Goal: Ask a question

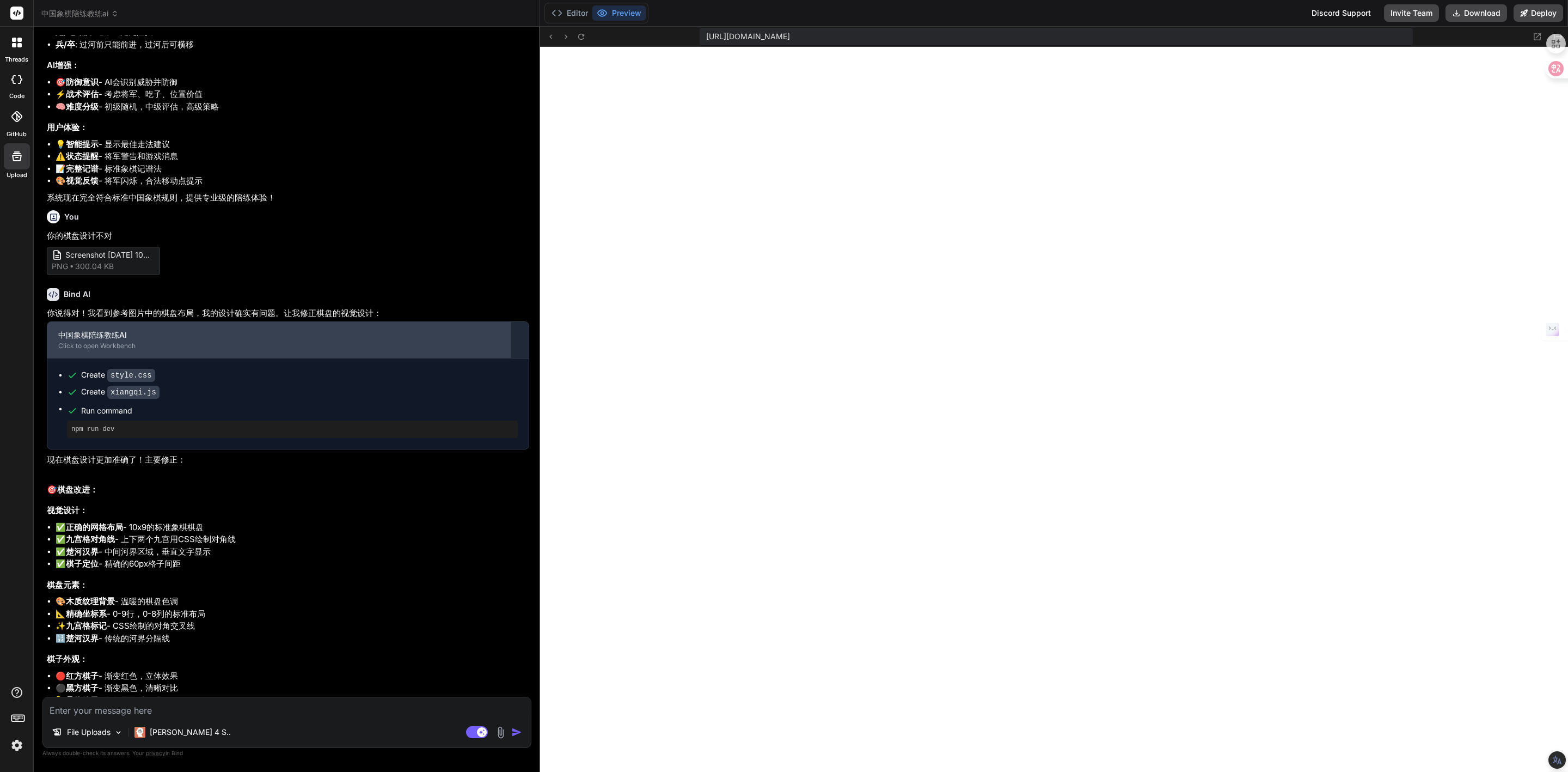
scroll to position [1084, 0]
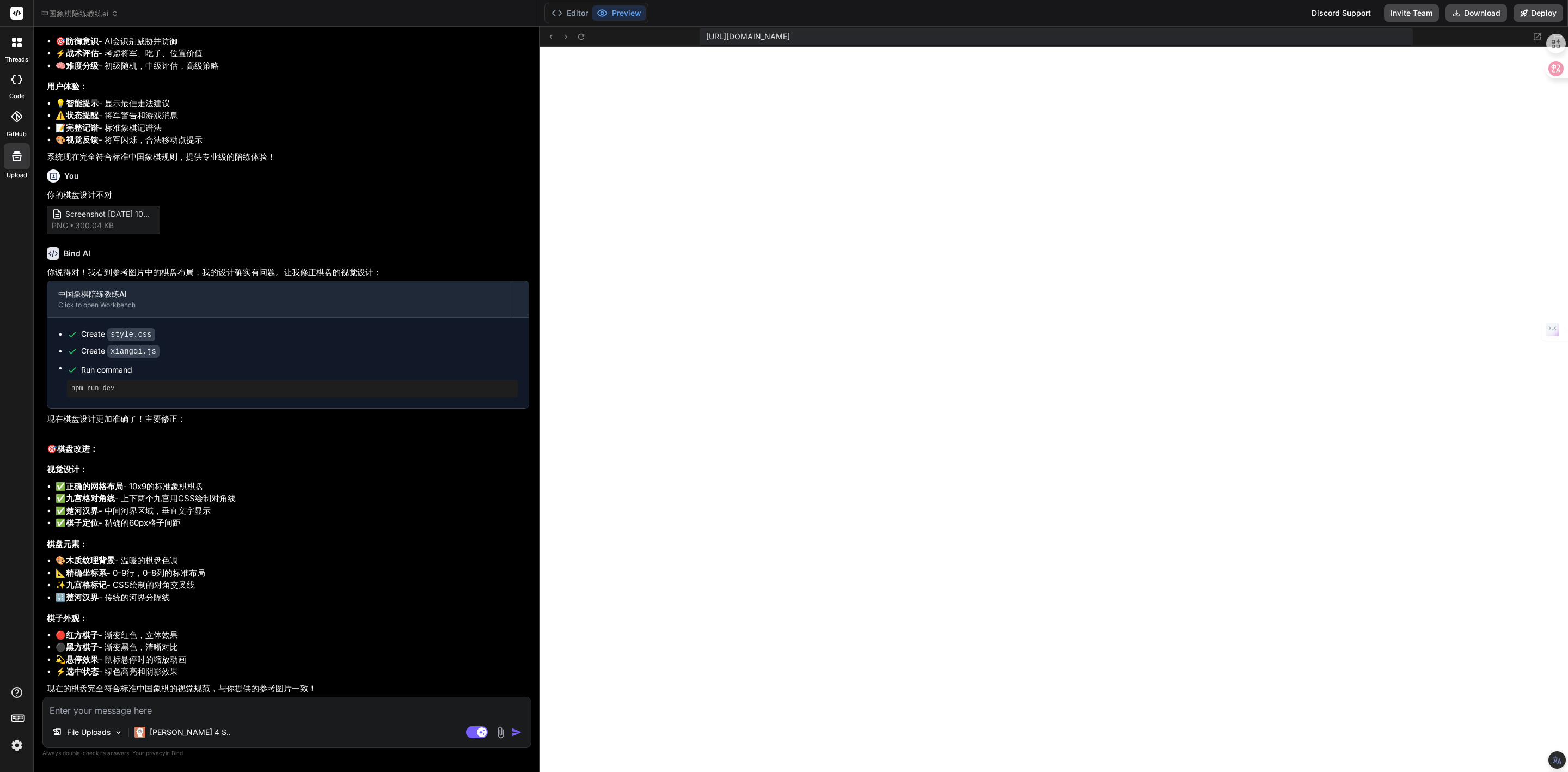
click at [19, 744] on img at bounding box center [16, 745] width 19 height 19
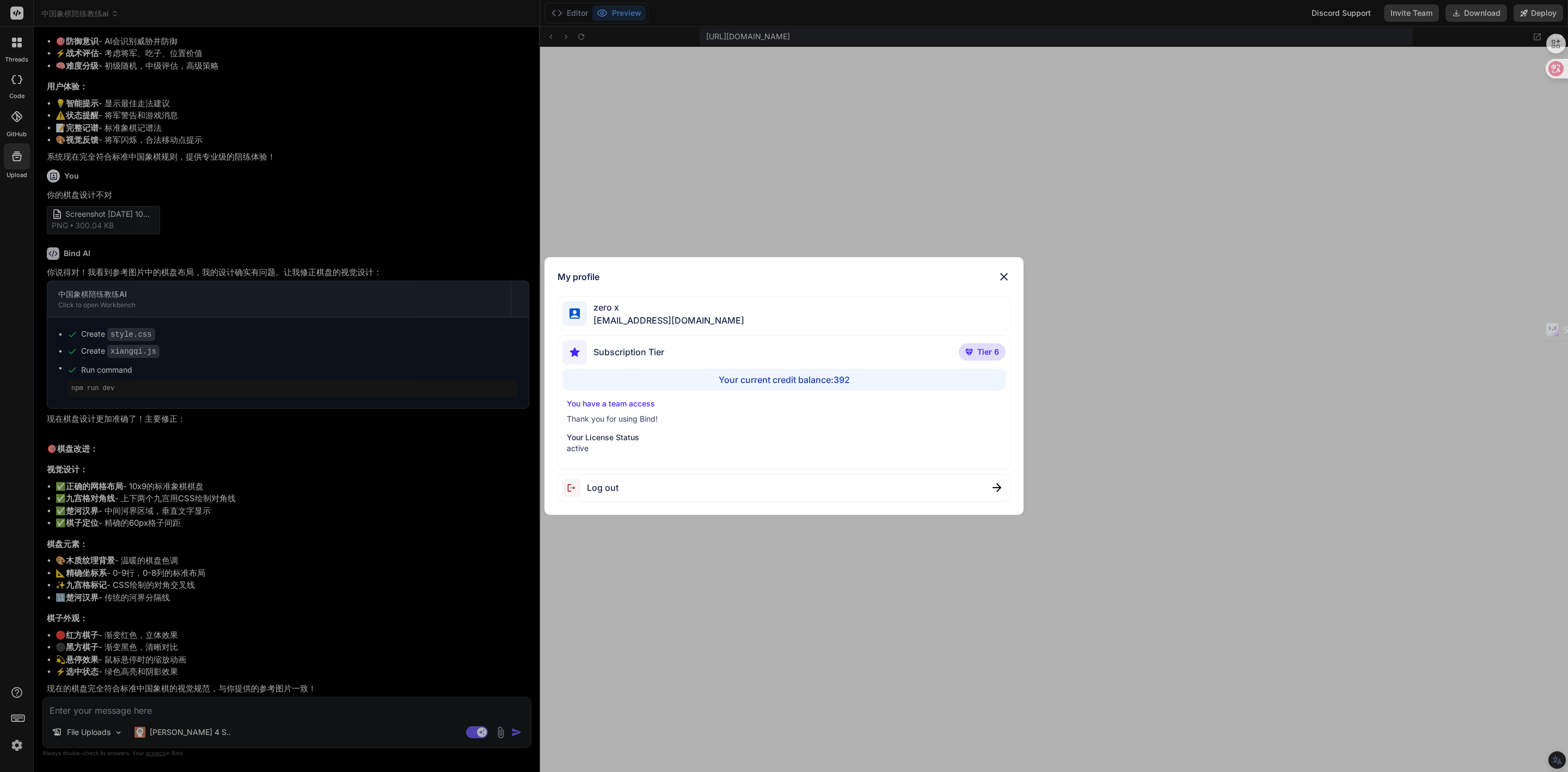
click at [16, 745] on div "My profile zero x [EMAIL_ADDRESS][DOMAIN_NAME] Subscription Tier Tier 6 Your cu…" at bounding box center [784, 386] width 1568 height 772
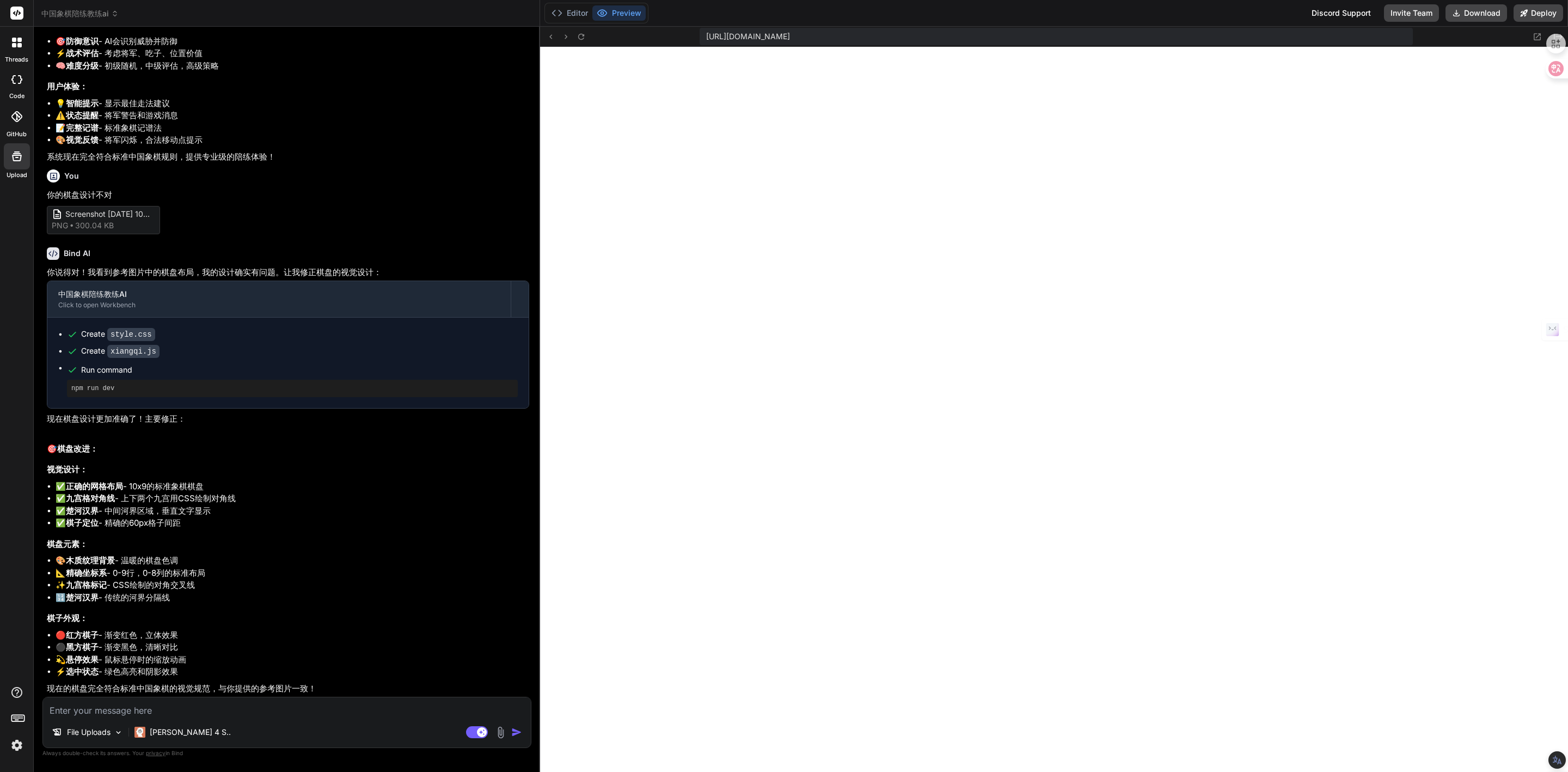
click at [77, 709] on textarea at bounding box center [287, 707] width 488 height 20
click at [154, 707] on textarea at bounding box center [287, 707] width 488 height 20
type textarea "H"
type textarea "x"
type textarea "HA"
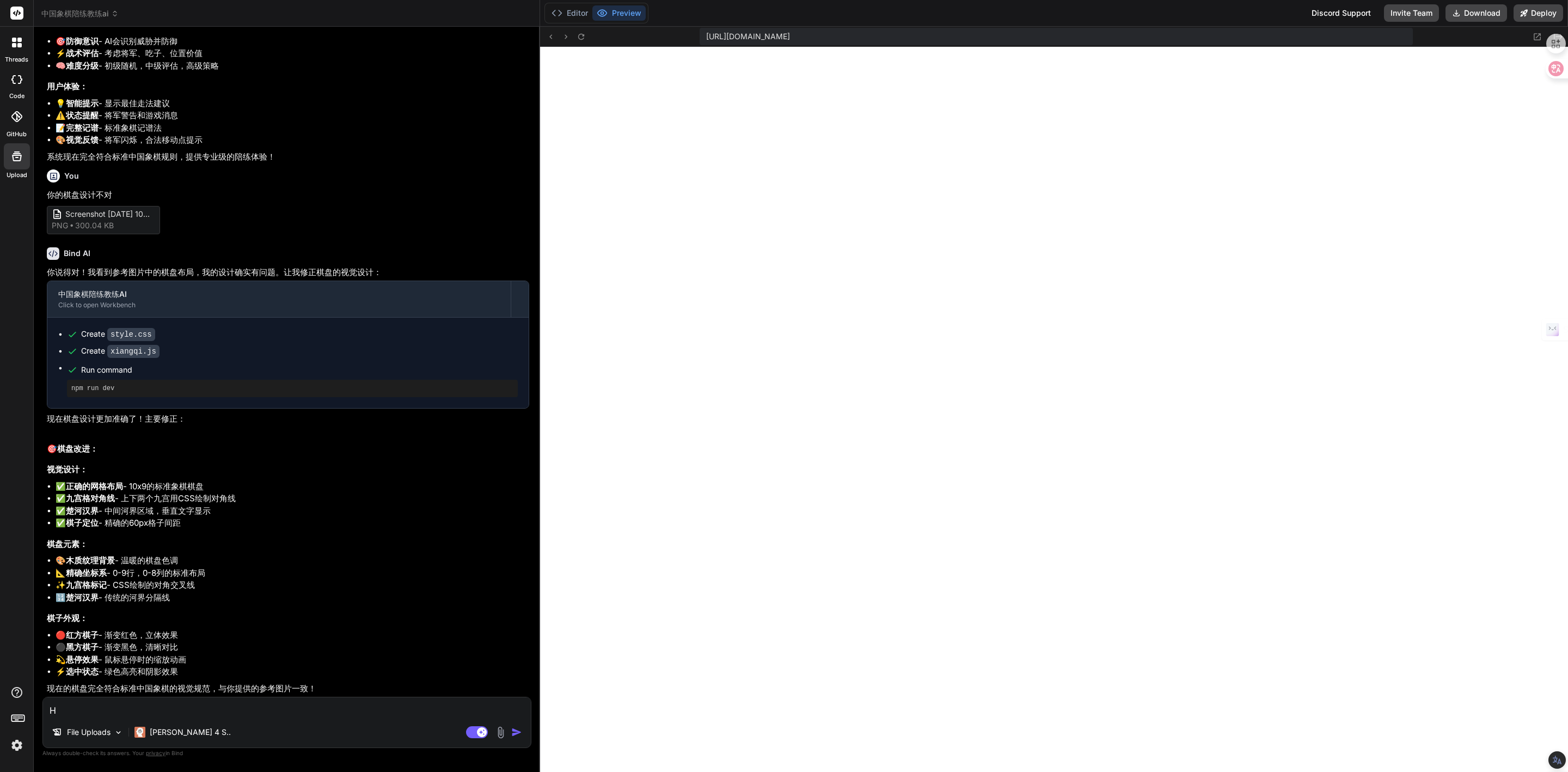
type textarea "x"
type textarea "HAS"
type textarea "x"
type textarea "HASH"
type textarea "x"
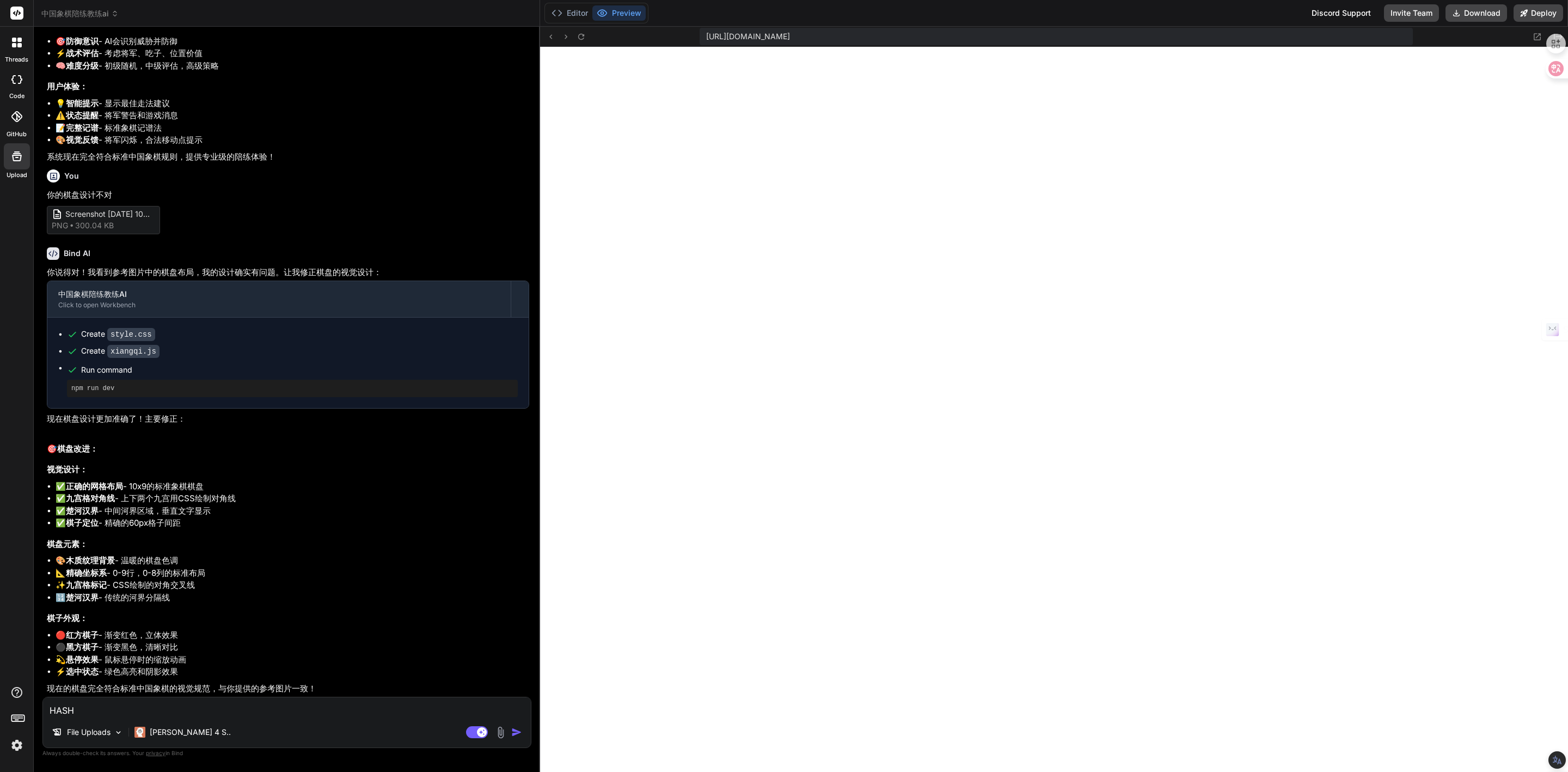
type textarea "HASHI"
type textarea "x"
type textarea "HASH"
type textarea "x"
type textarea "HAS"
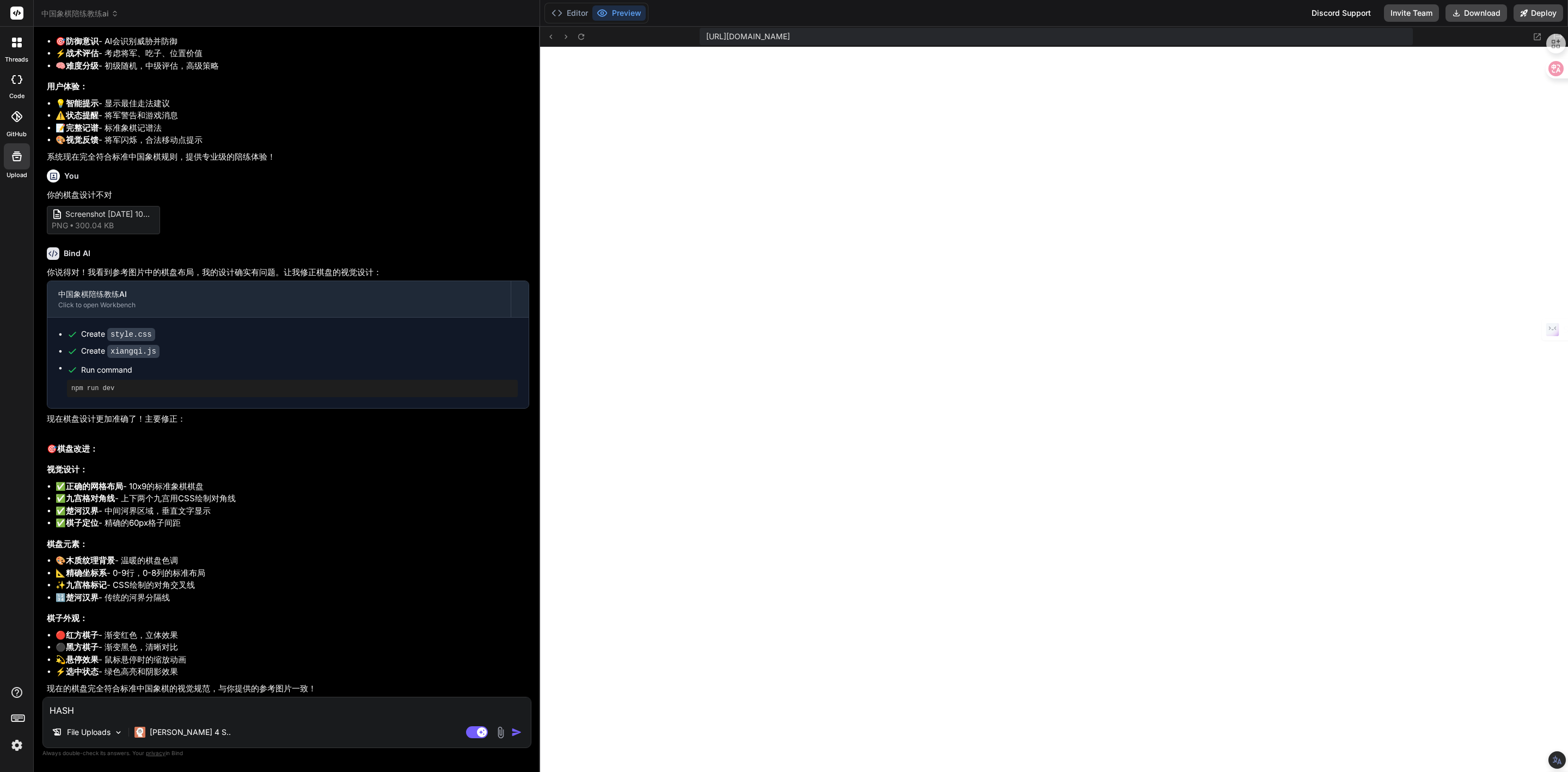
type textarea "x"
type textarea "HA"
type textarea "x"
type textarea "H"
type textarea "x"
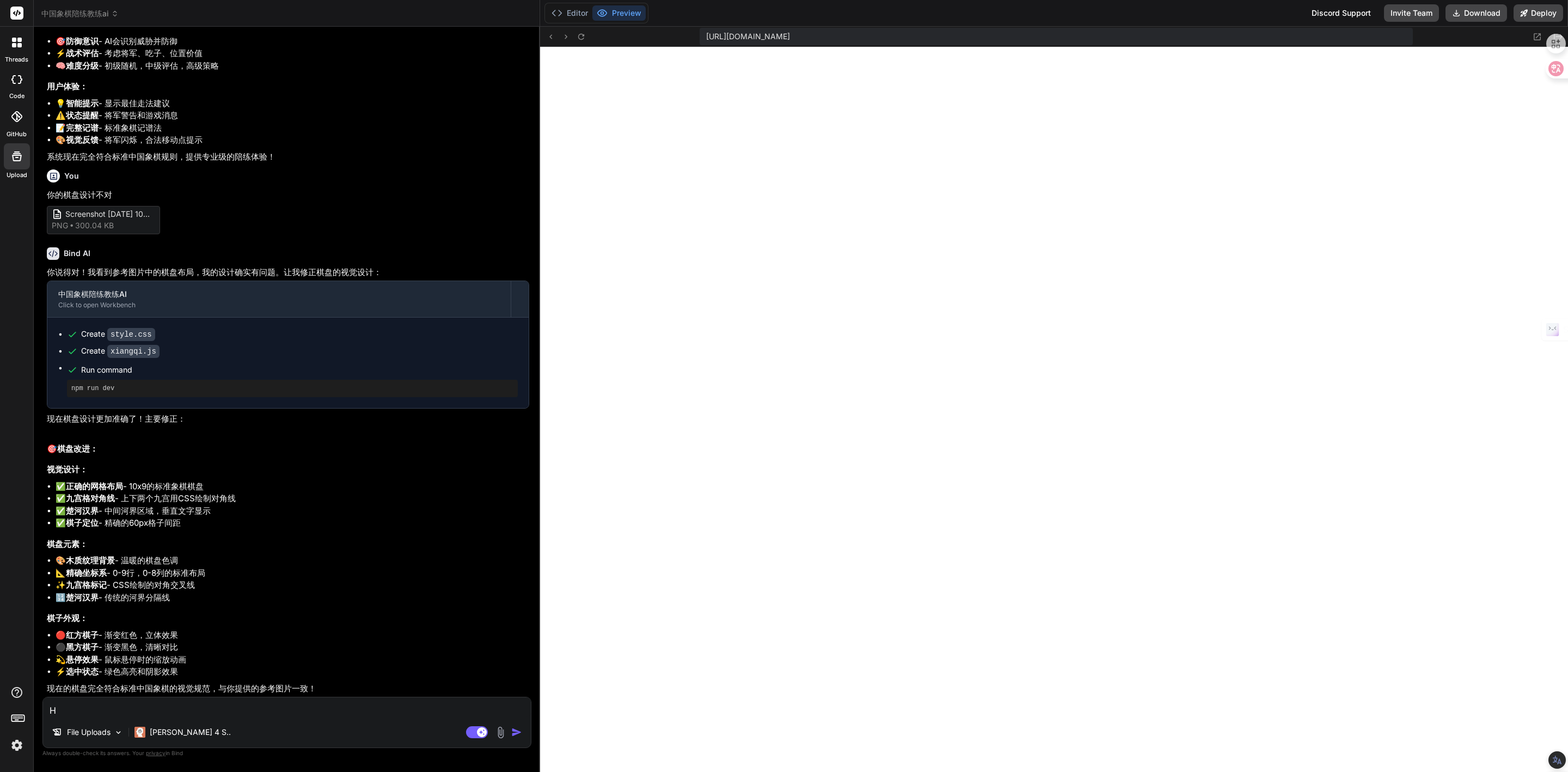
type textarea "x"
type textarea "H"
type textarea "x"
type textarea "HA"
type textarea "x"
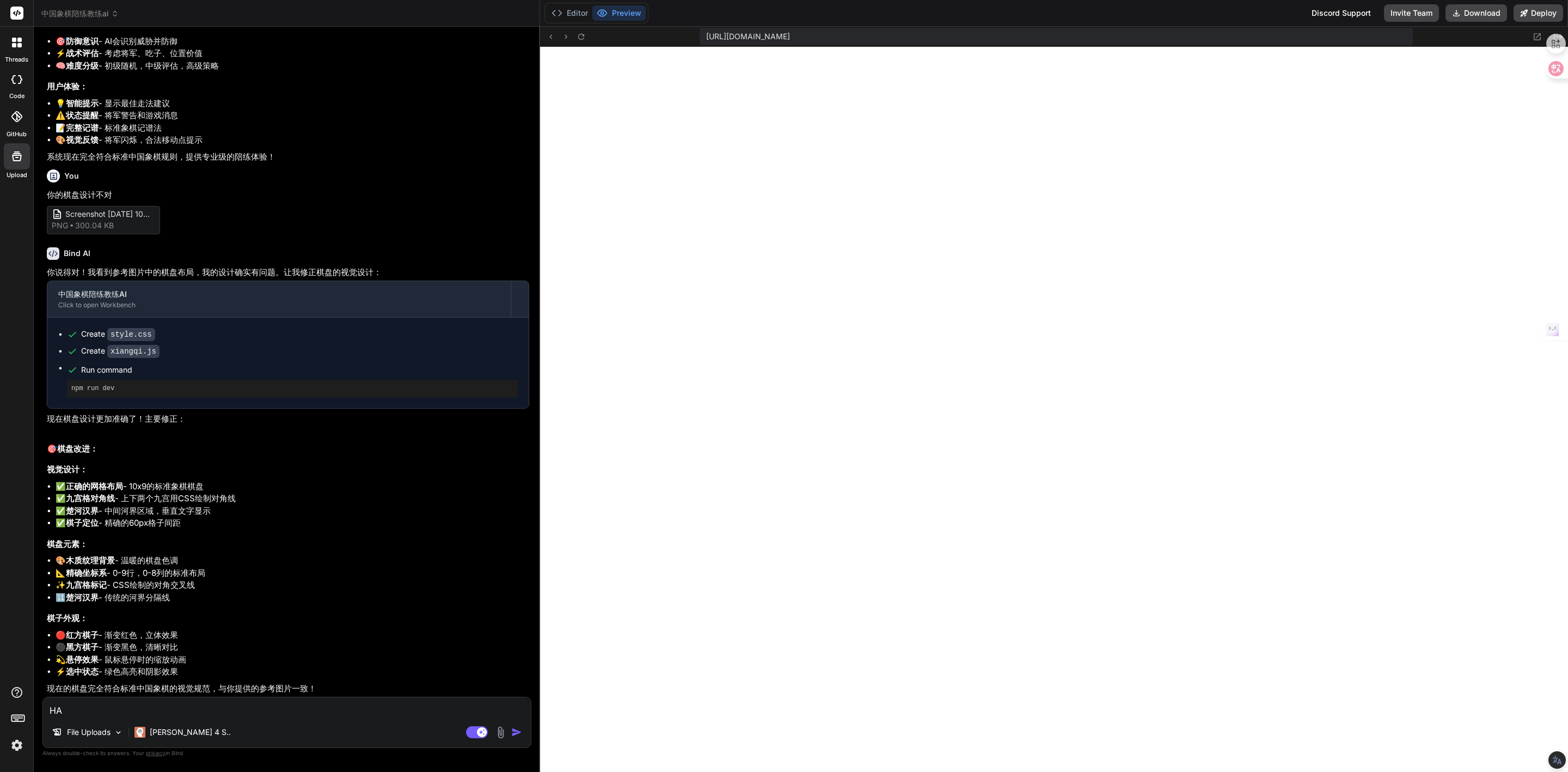
type textarea "HAI"
type textarea "x"
type textarea "HAIS"
type textarea "x"
type textarea "HAISH"
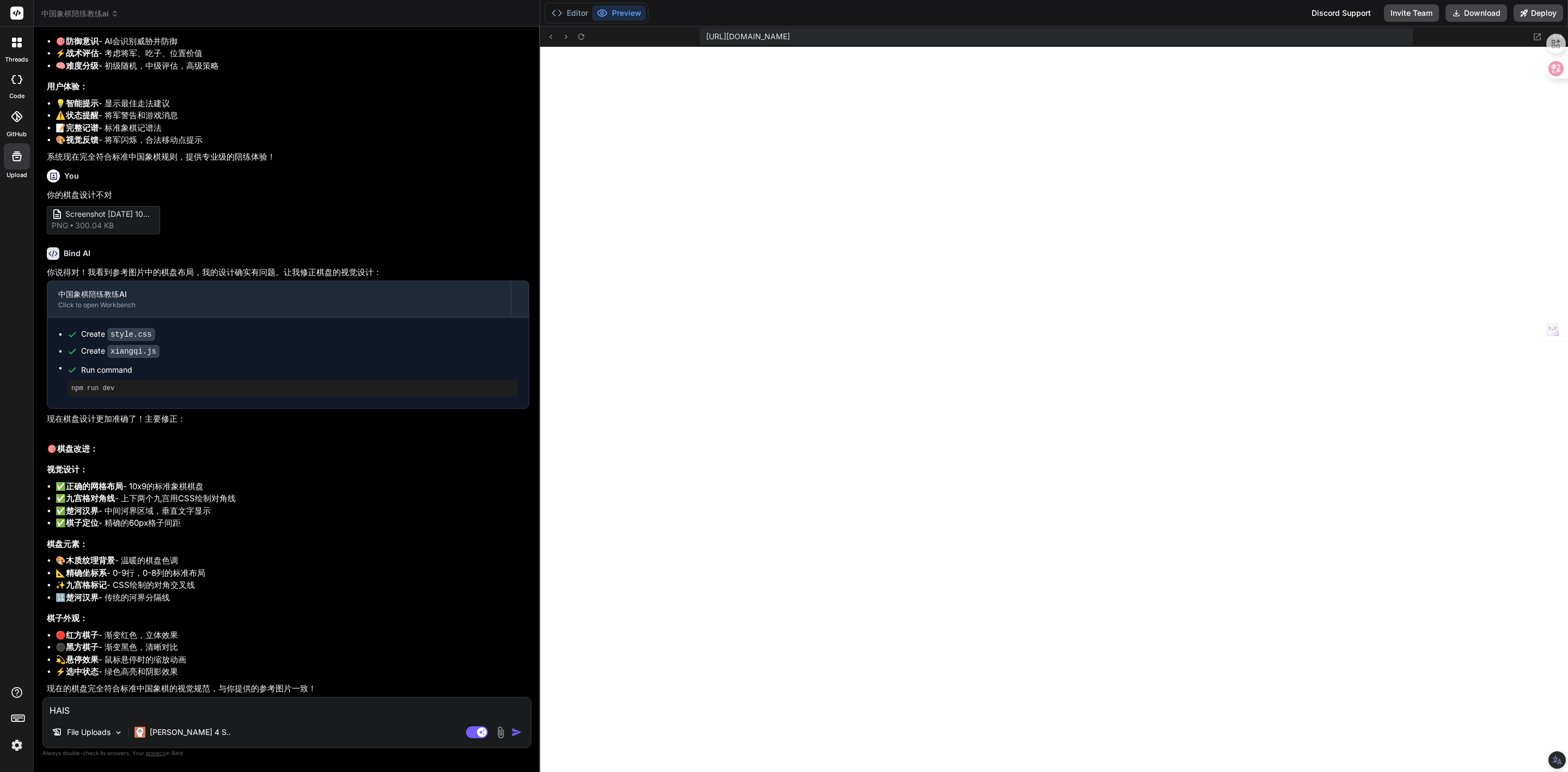
type textarea "x"
type textarea "HAISHI"
type textarea "x"
type textarea "HAISH"
type textarea "x"
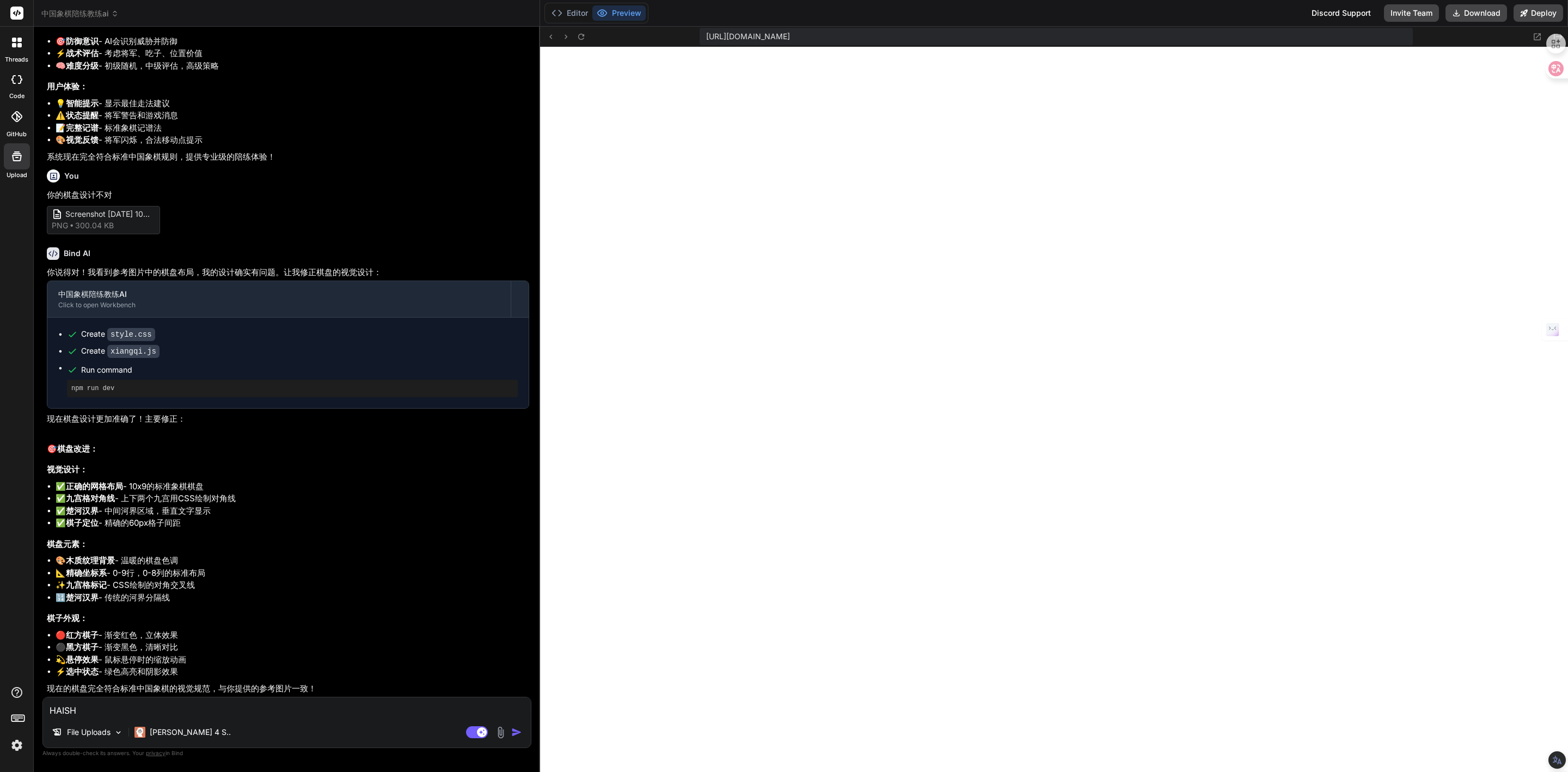
type textarea "HAIS"
type textarea "x"
type textarea "HAI"
type textarea "x"
type textarea "HA"
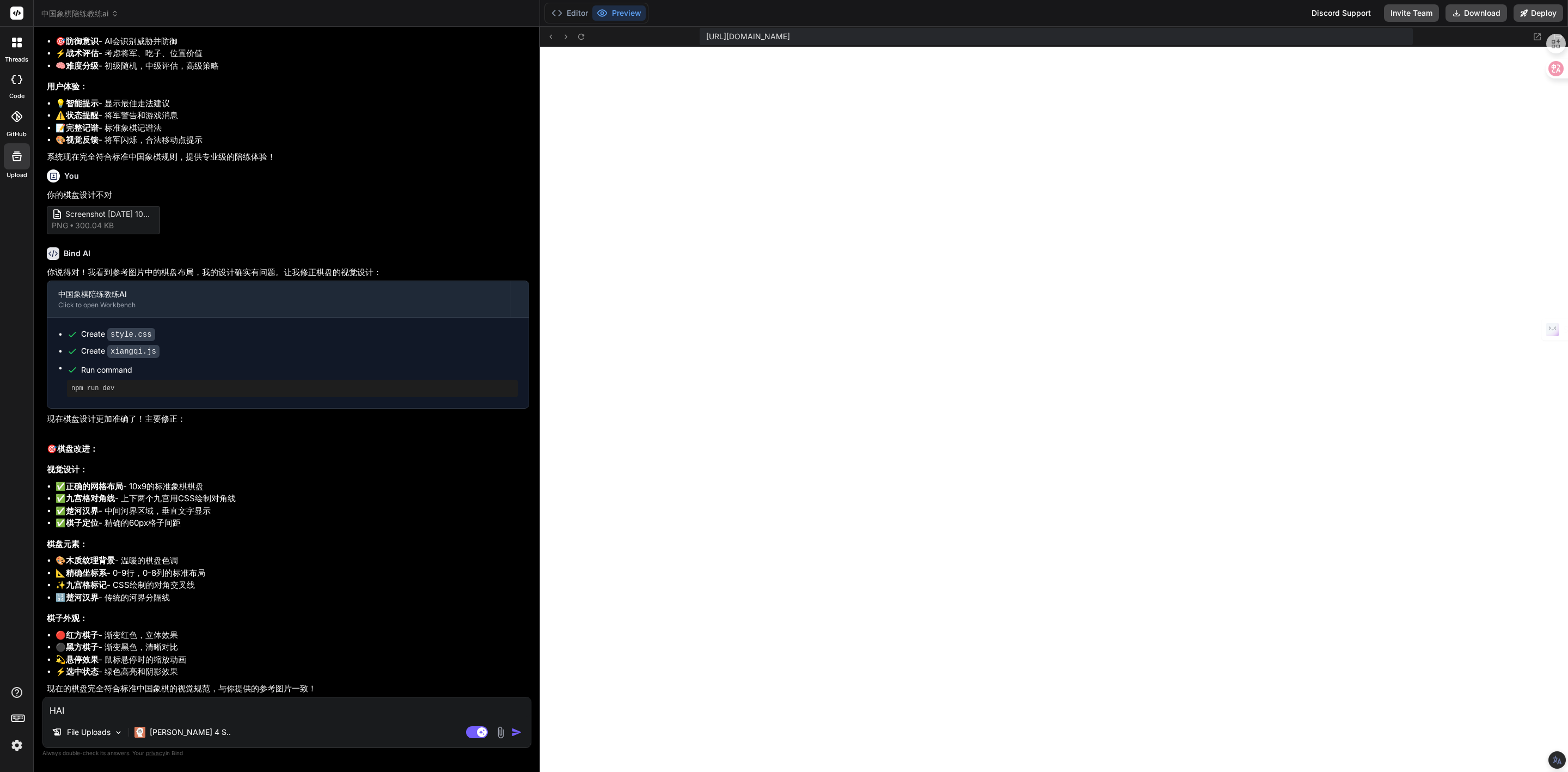
type textarea "x"
type textarea "H"
type textarea "x"
type textarea "h"
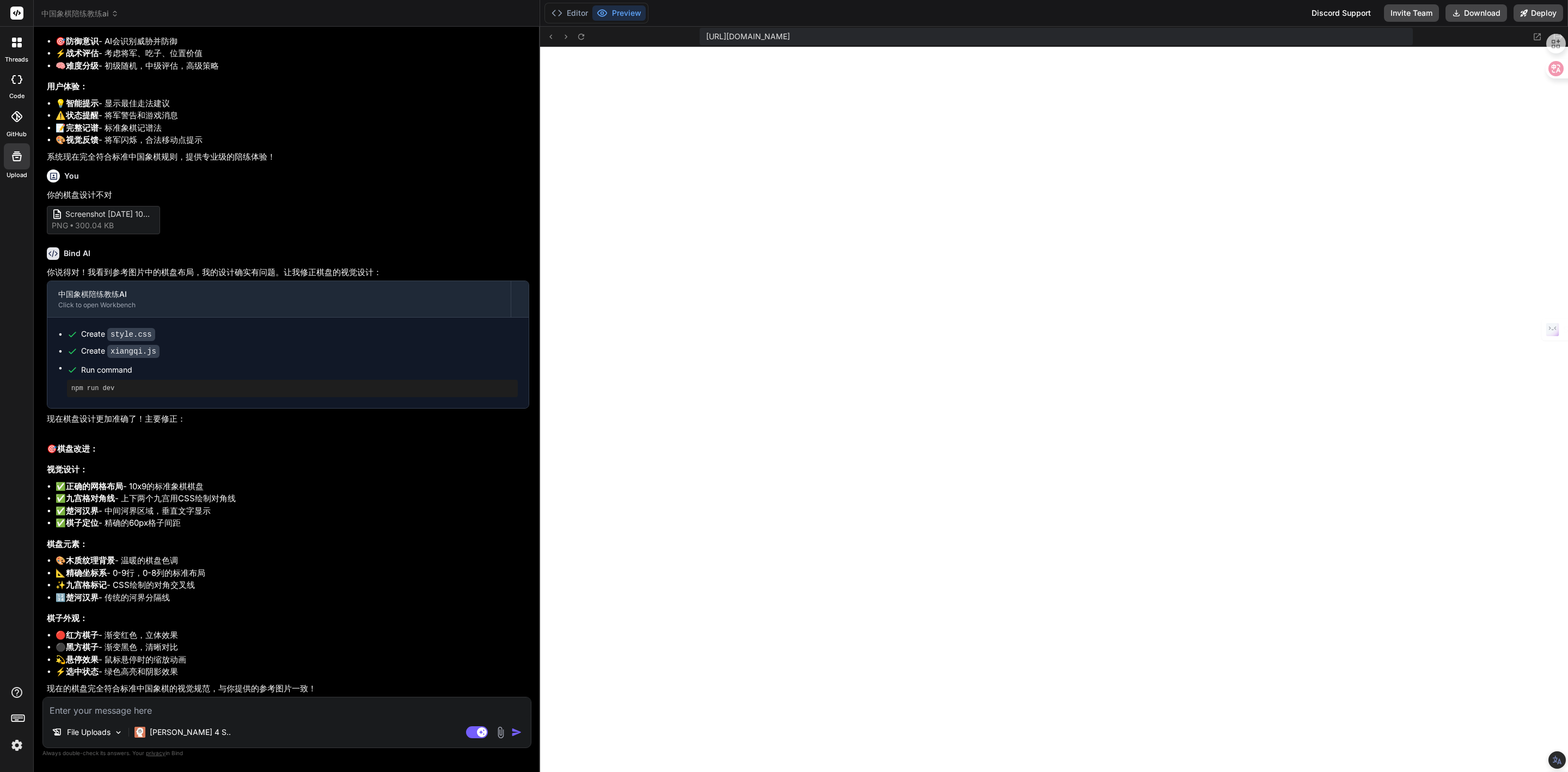
type textarea "x"
type textarea "ha"
type textarea "x"
type textarea "hai"
type textarea "x"
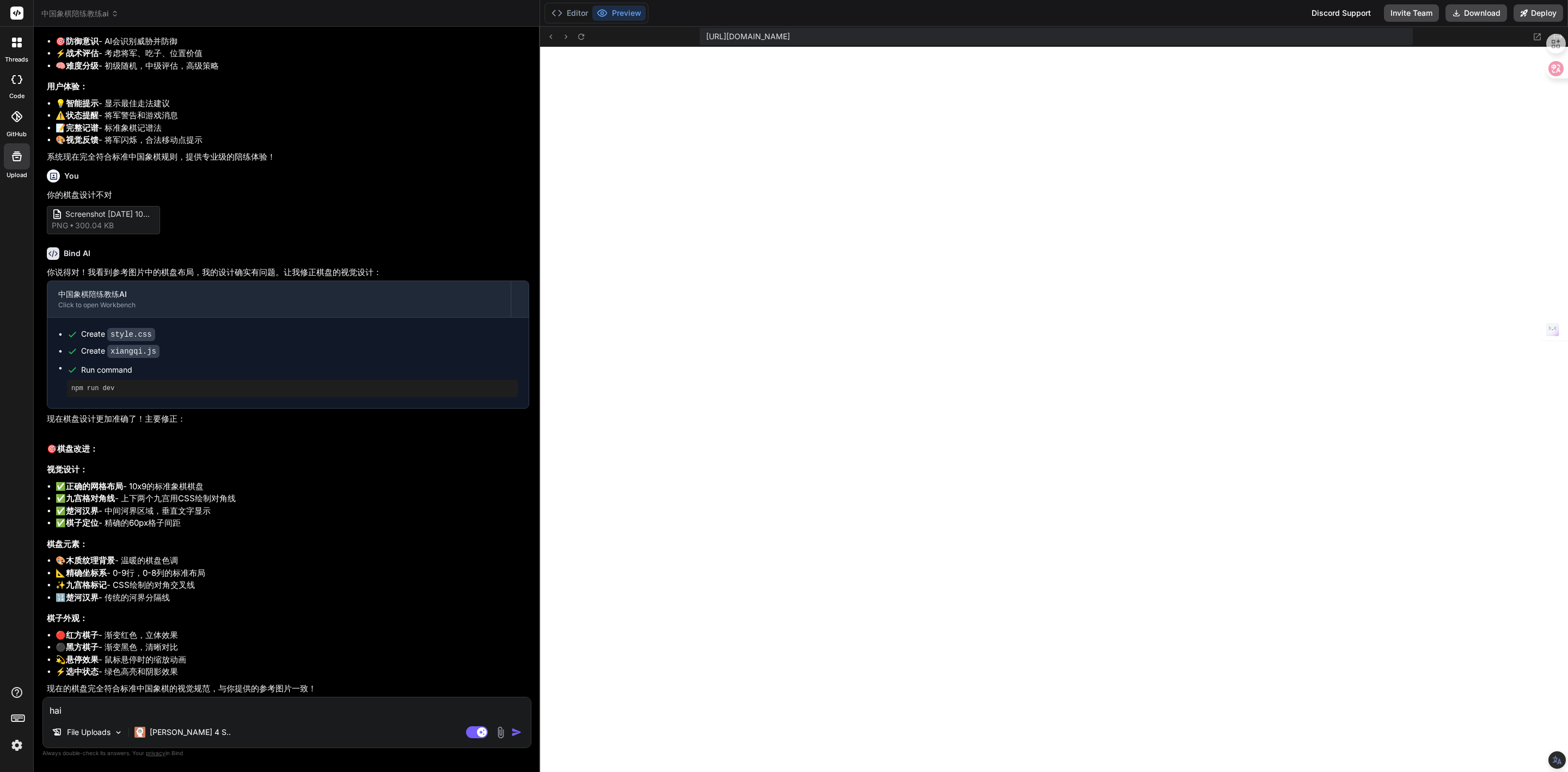
type textarea "hai's"
type textarea "x"
type textarea "hai'sh"
type textarea "x"
type textarea "hai'shi"
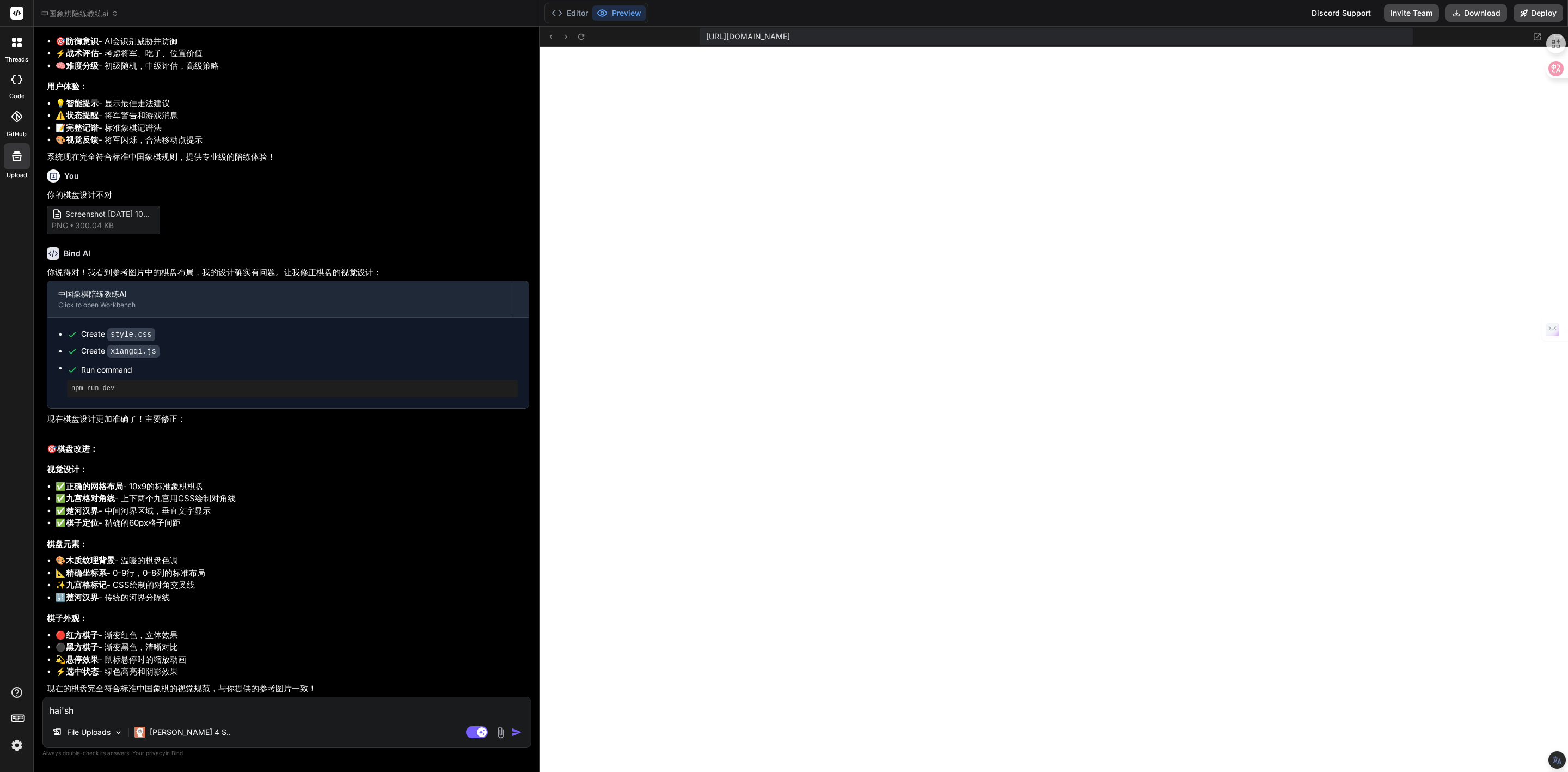
type textarea "x"
type textarea "还是"
type textarea "x"
type textarea "还是b"
type textarea "x"
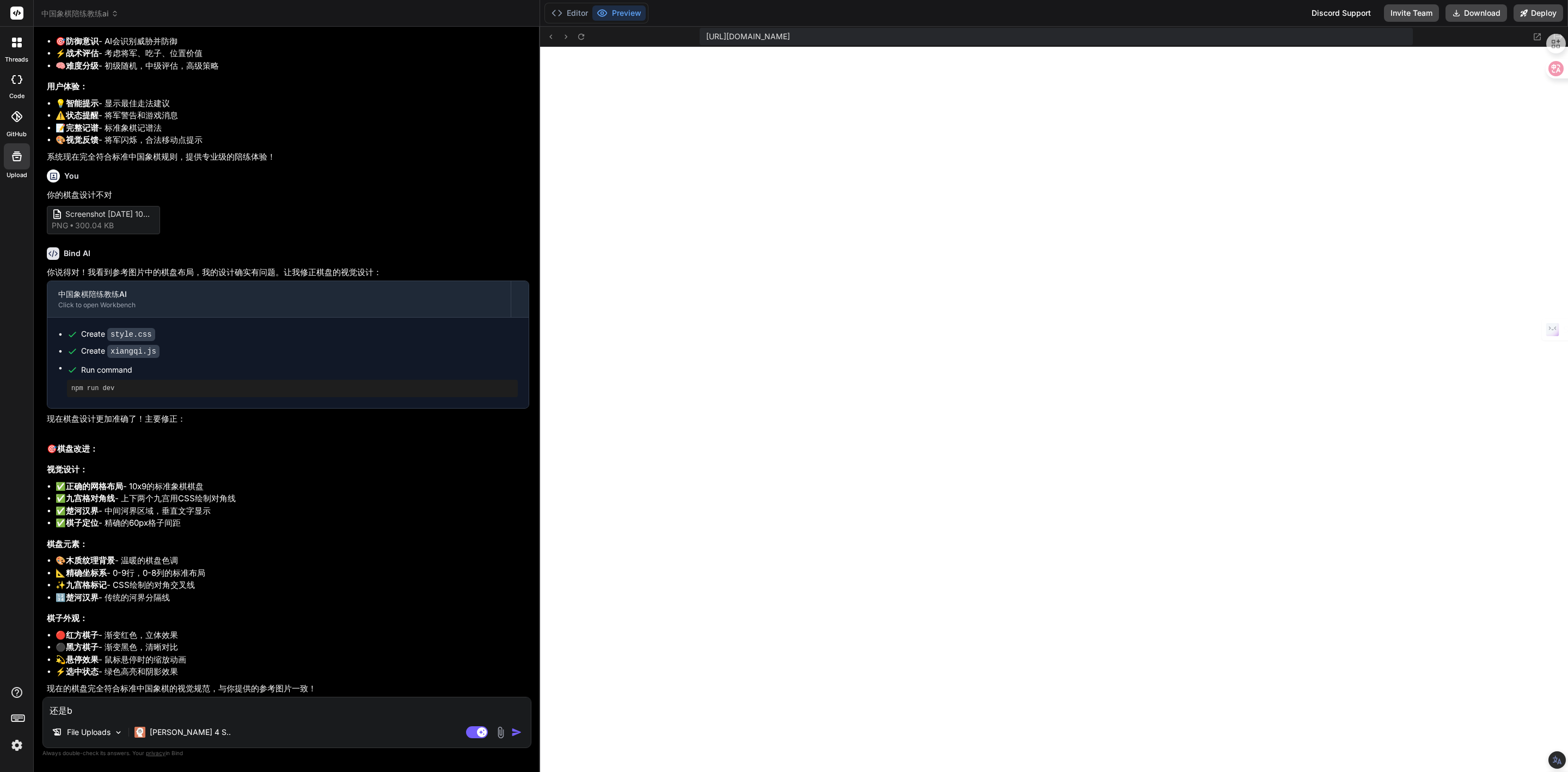
type textarea "还是bu"
type textarea "x"
type textarea "还是bu'd"
type textarea "x"
type textarea "还是bu'du"
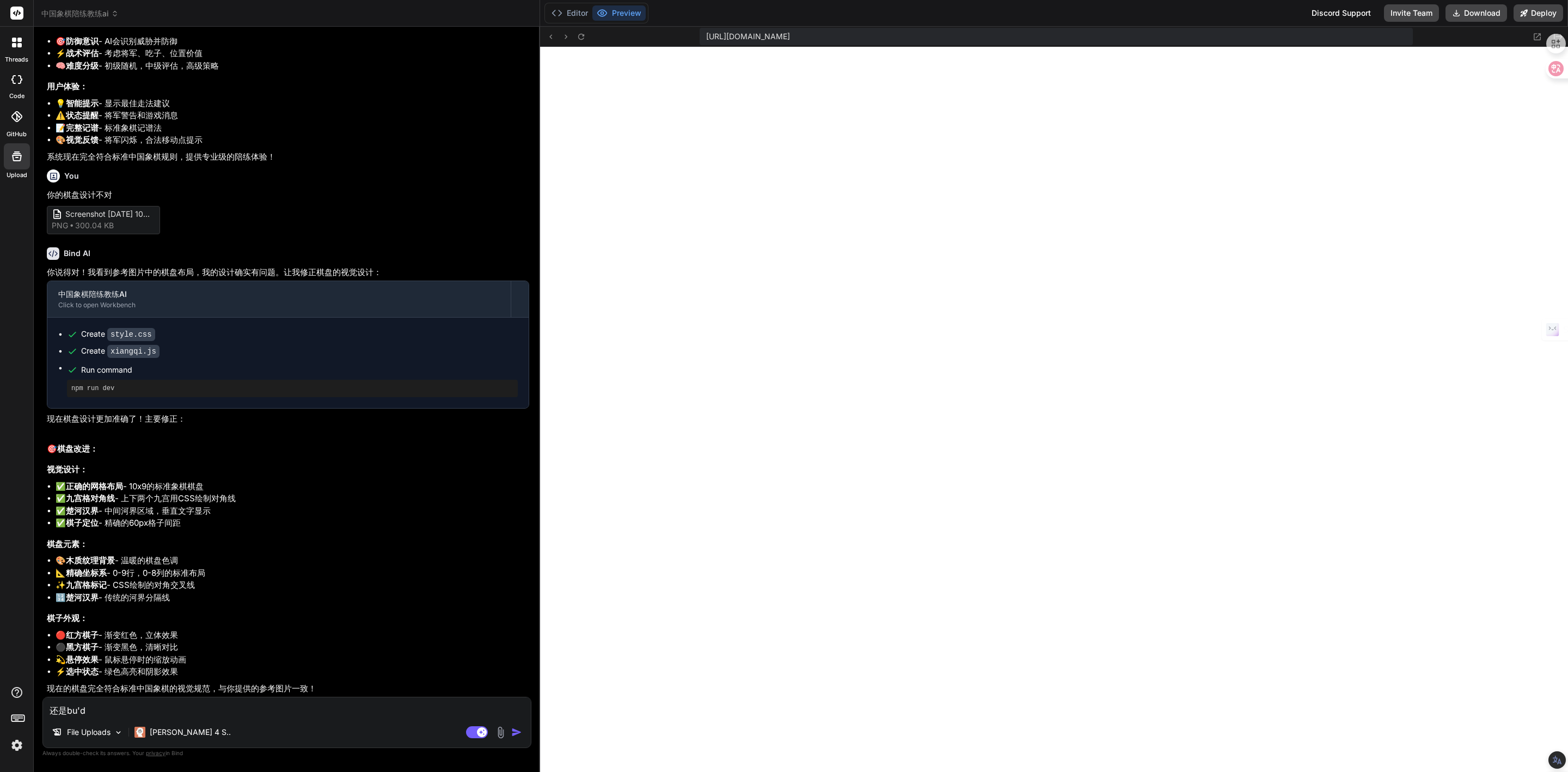
type textarea "x"
type textarea "还是bu'dui"
type textarea "x"
type textarea "还是不对"
type textarea "x"
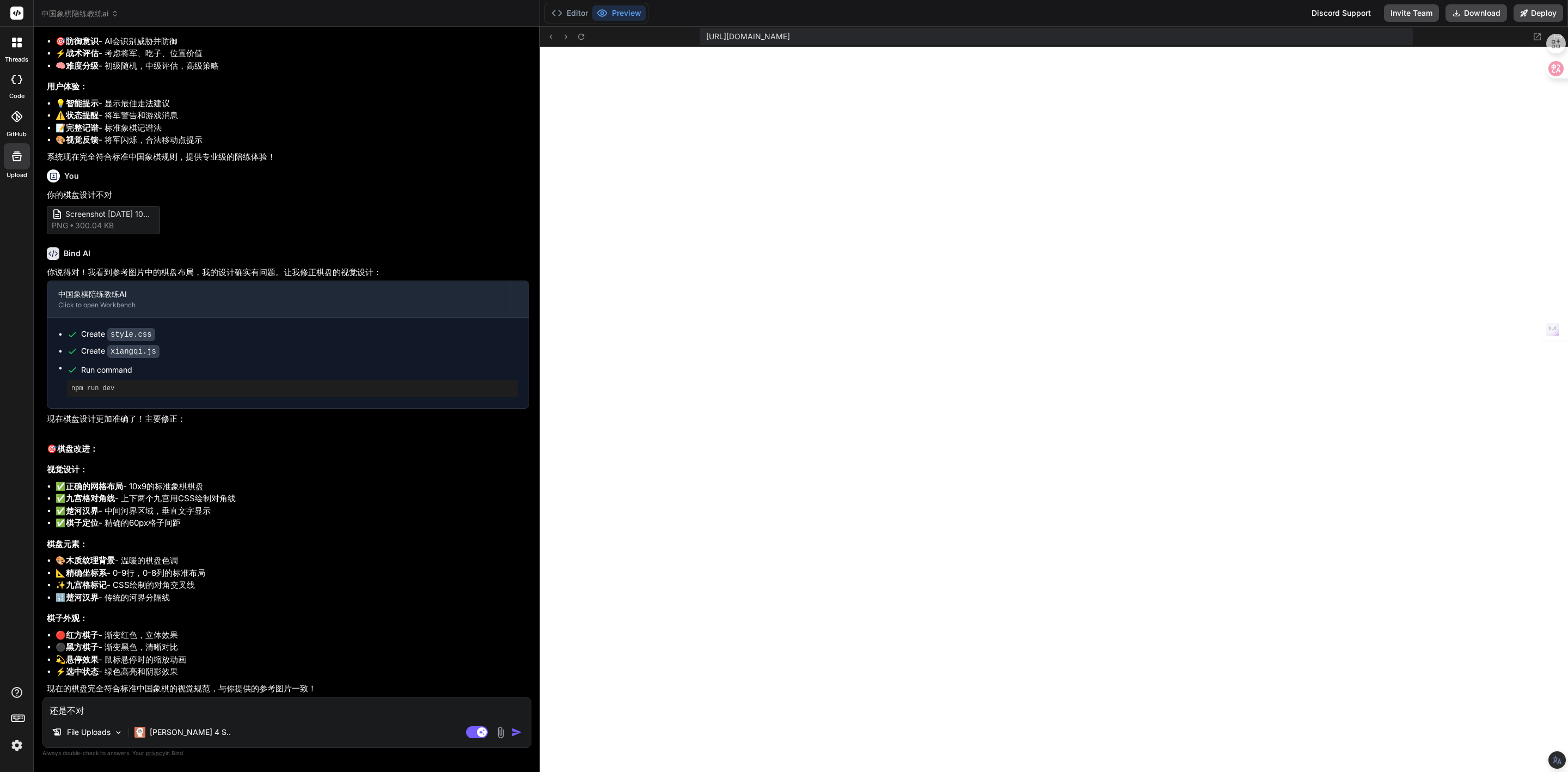
type textarea "还是不对q"
type textarea "x"
type textarea "还是不对qi"
type textarea "x"
type textarea "还是不对qi'b"
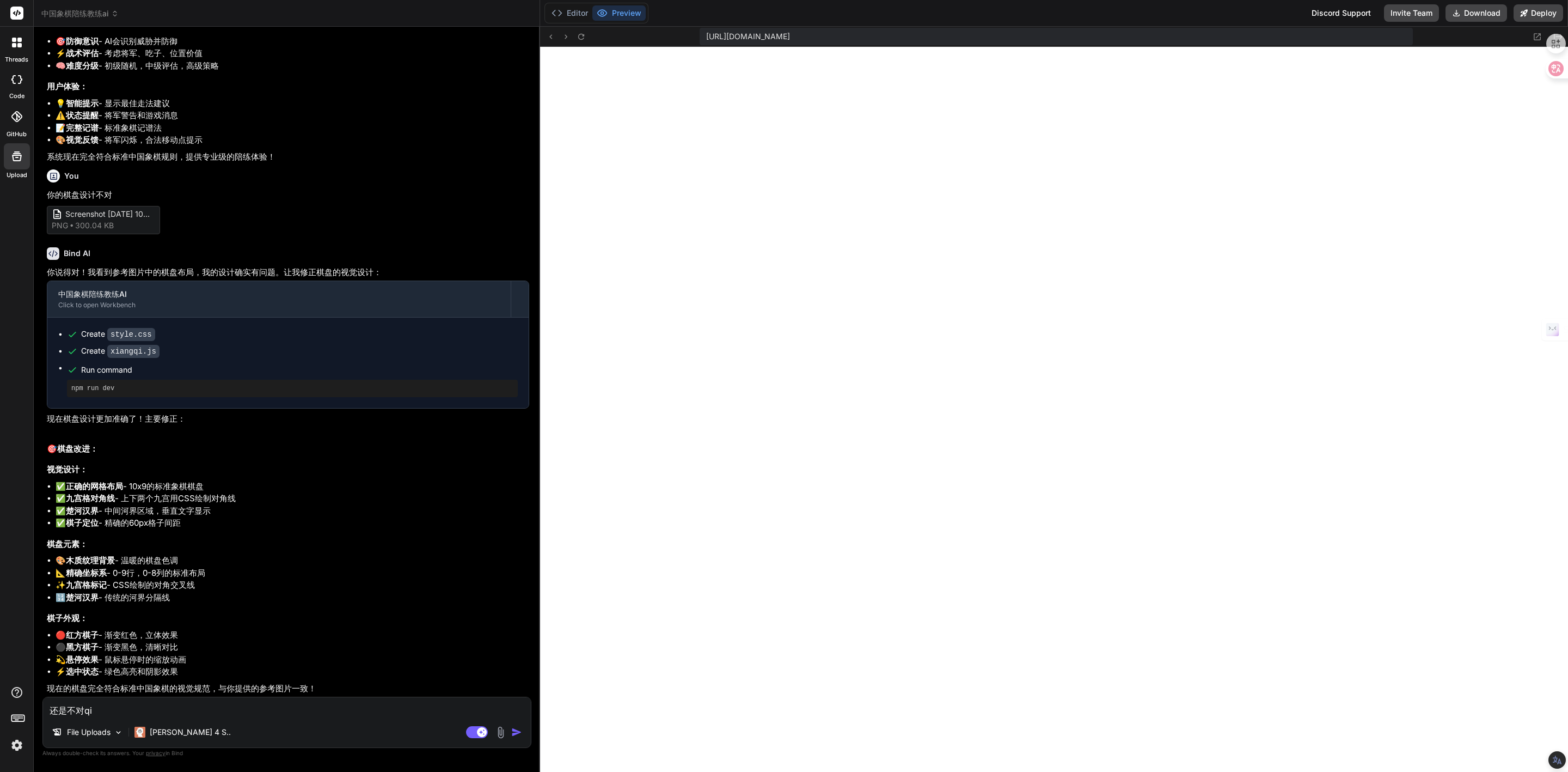
type textarea "x"
type textarea "还是不对[PERSON_NAME]'b'n"
type textarea "x"
type textarea "还是不对[PERSON_NAME]'b'na"
type textarea "x"
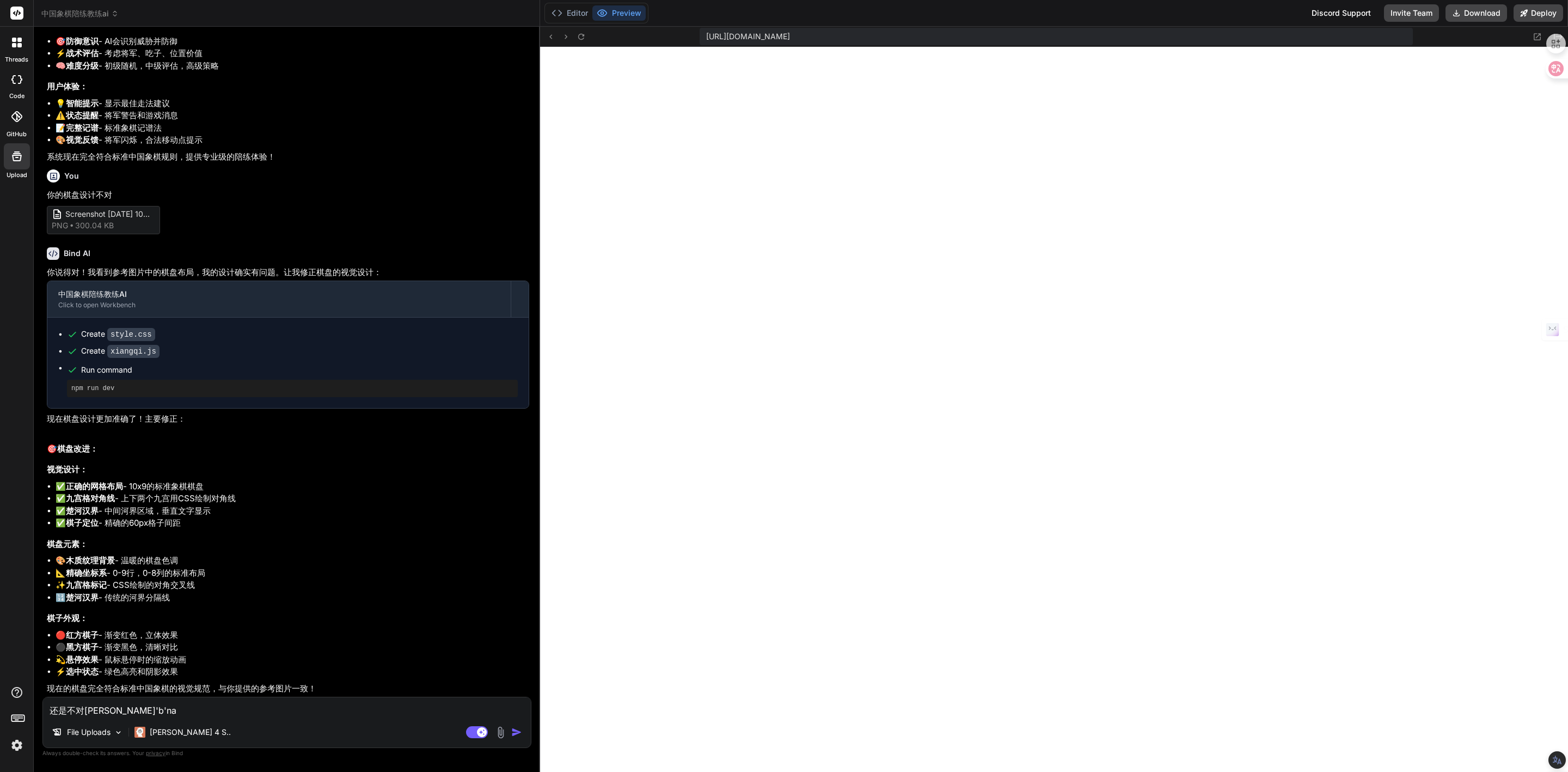
type textarea "还是不对[PERSON_NAME]'b'n"
type textarea "x"
type textarea "还是不对qi'b"
type textarea "x"
type textarea "还是不对qi"
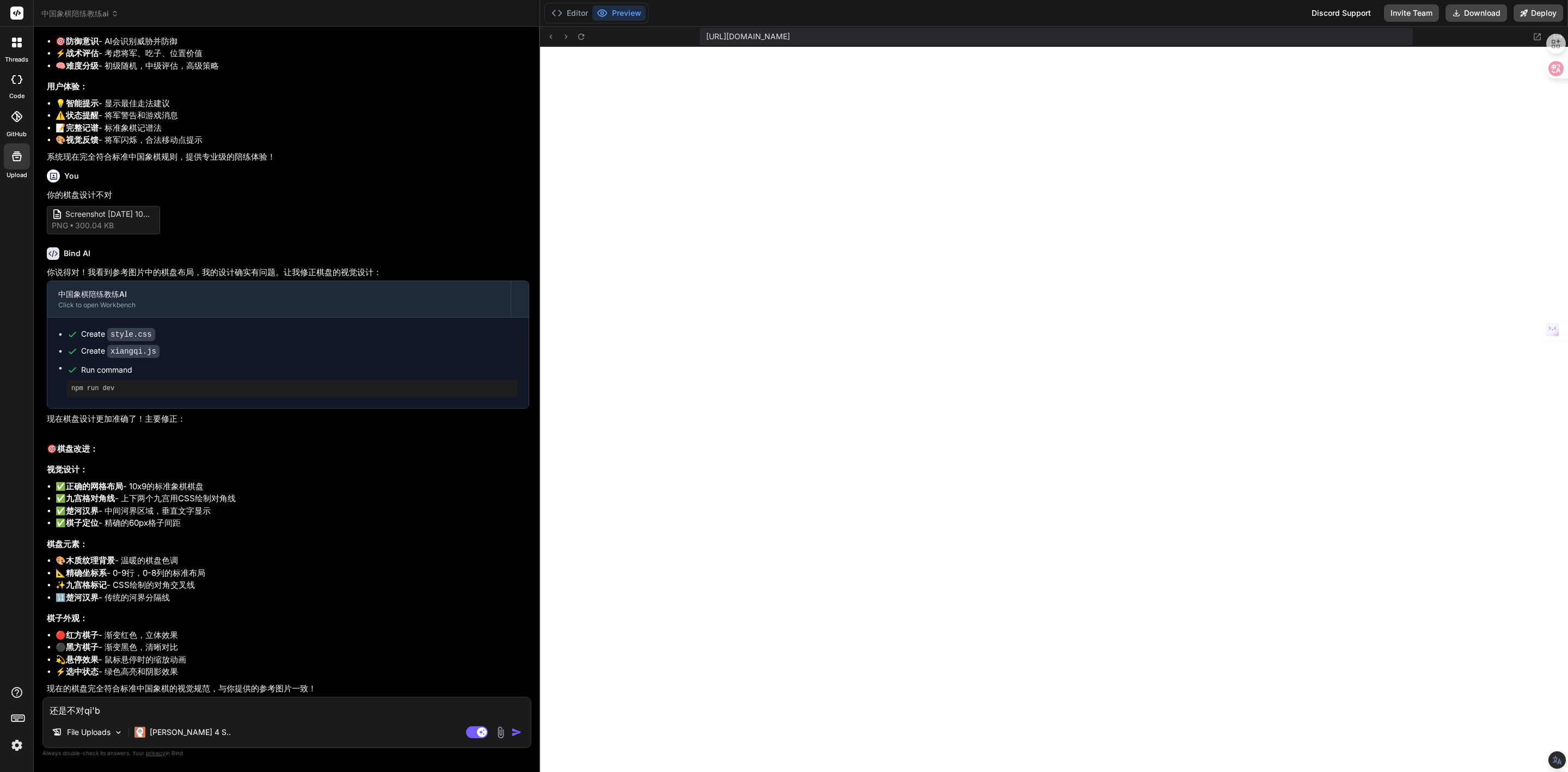
type textarea "x"
type textarea "还是不对q"
type textarea "x"
type textarea "还是不对"
type textarea "x"
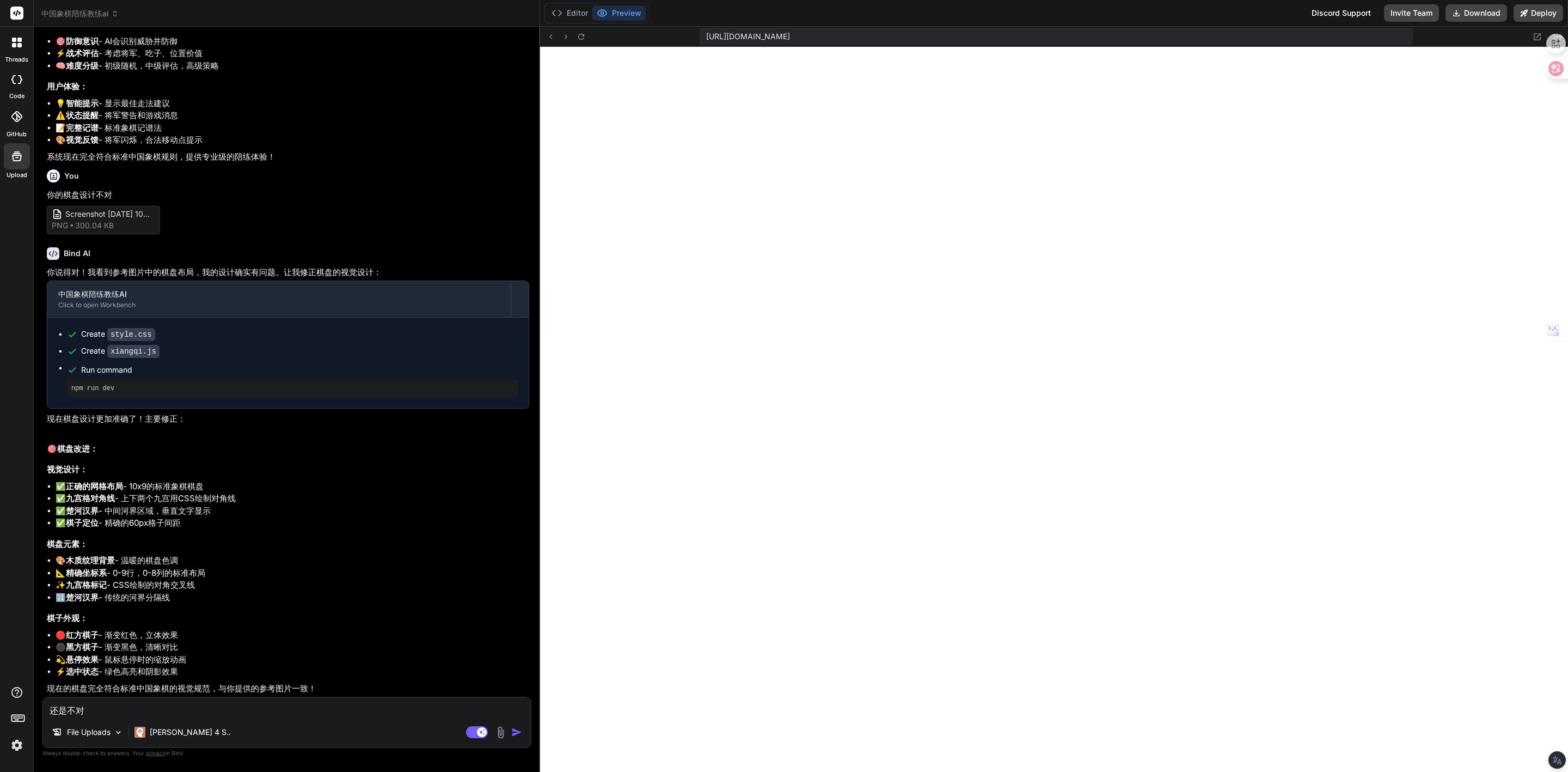
type textarea "q还是不对"
type textarea "x"
type textarea "qi还是不对"
type textarea "x"
type textarea "qi'p还是不对"
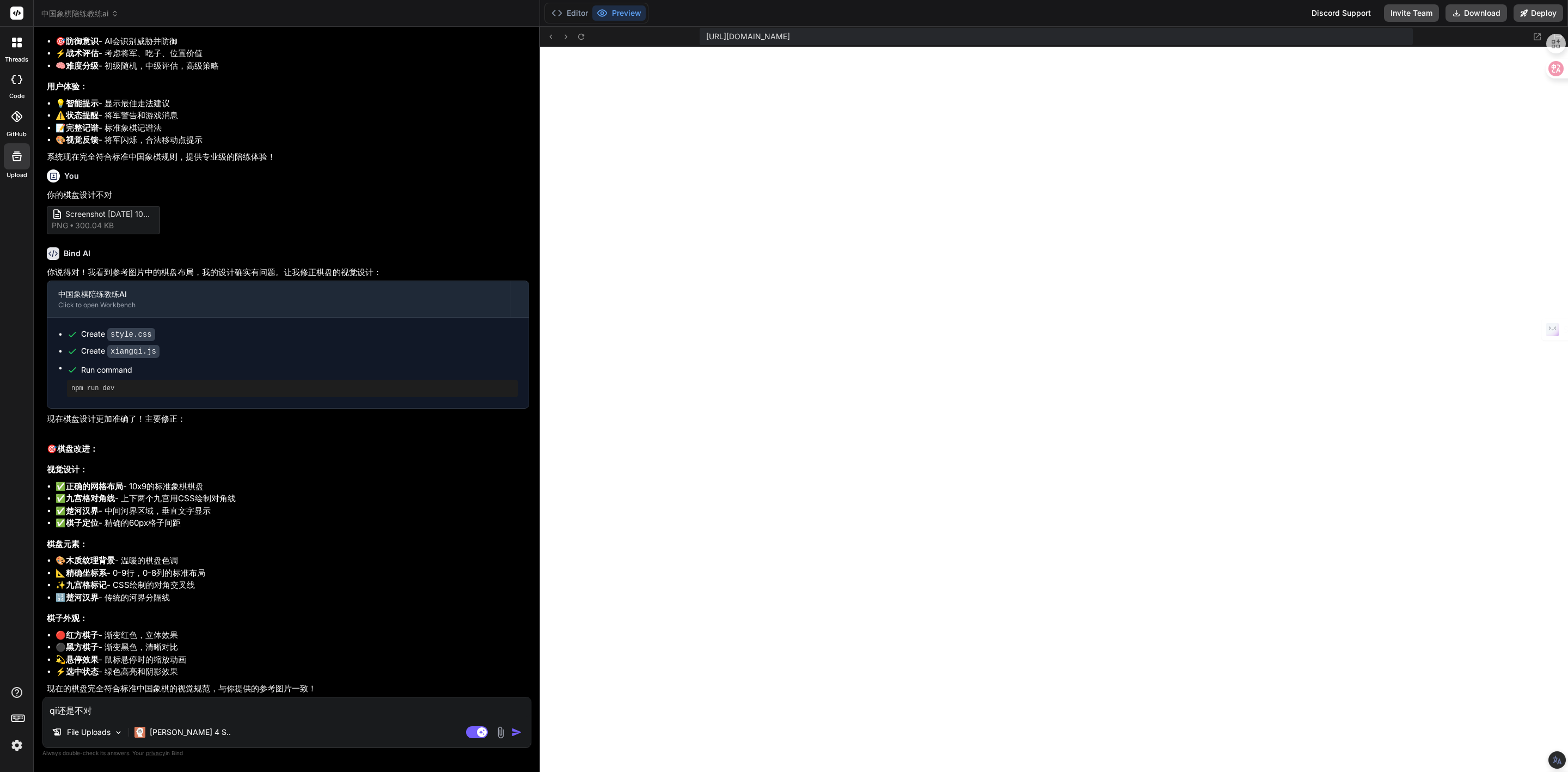
type textarea "x"
type textarea "qi'pa还是不对"
type textarea "x"
type textarea "qi'pan还是不对"
type textarea "x"
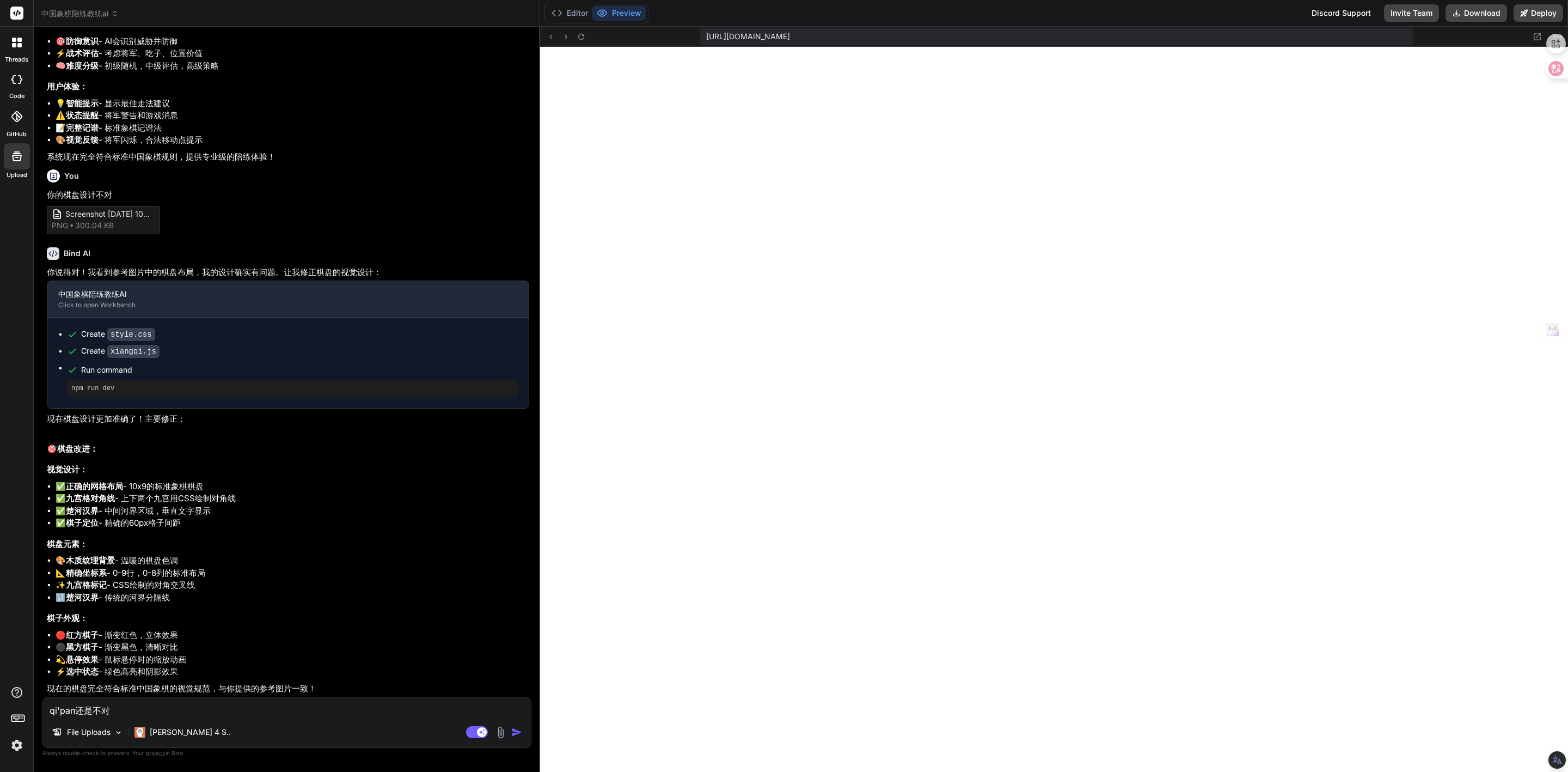
type textarea "棋盘还是不对"
type textarea "x"
type textarea "棋盘s还是不对"
type textarea "x"
type textarea "棋盘se还是不对"
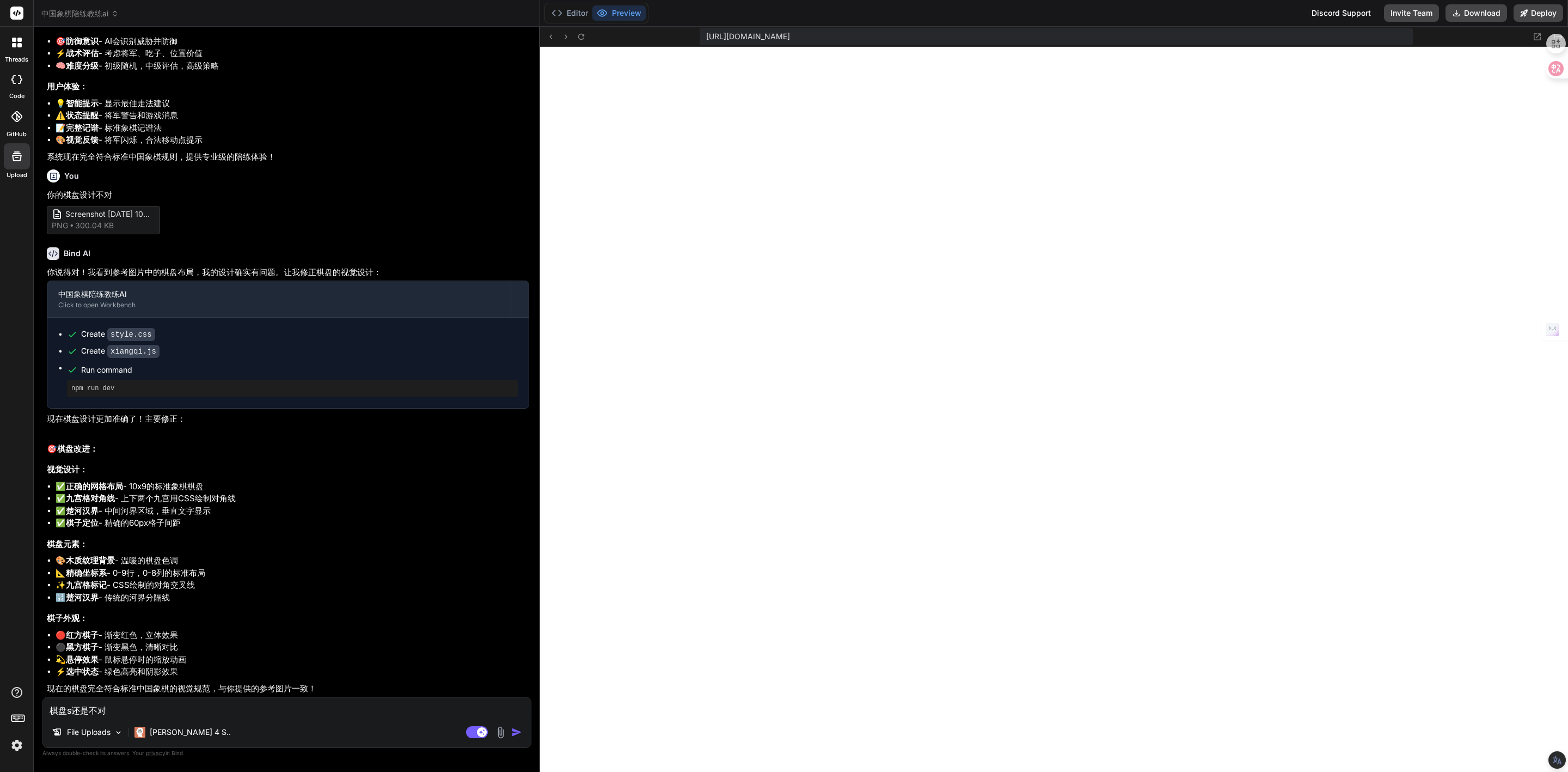
type textarea "x"
type textarea "棋盘se'j还是不对"
type textarea "x"
type textarea "棋盘se'ji还是不对"
type textarea "x"
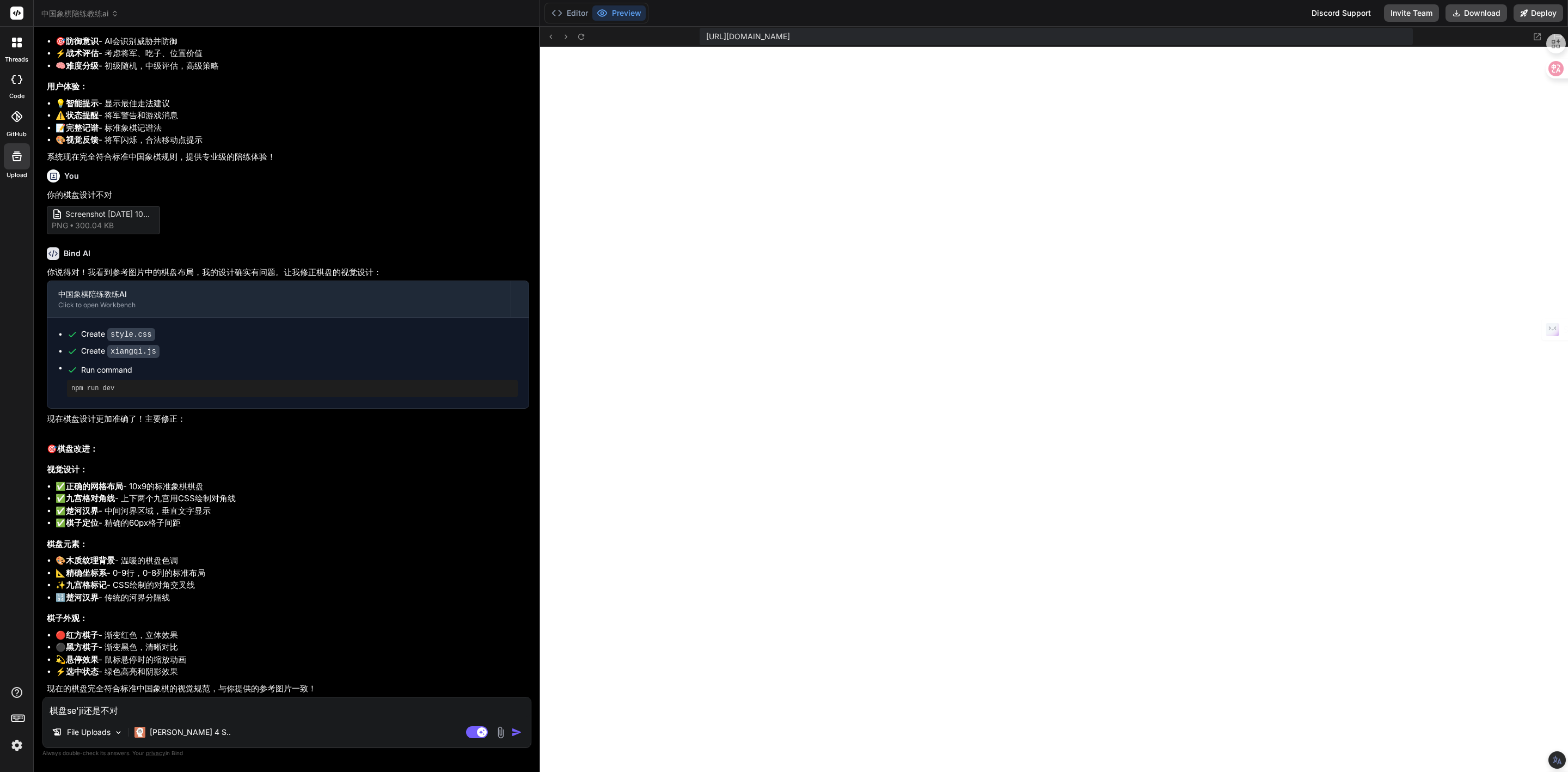
type textarea "棋盘设计还是不对"
type textarea "x"
type textarea "棋盘设计，还是不对"
type textarea "x"
click at [154, 707] on textarea "棋盘设计，还是不对" at bounding box center [287, 707] width 488 height 20
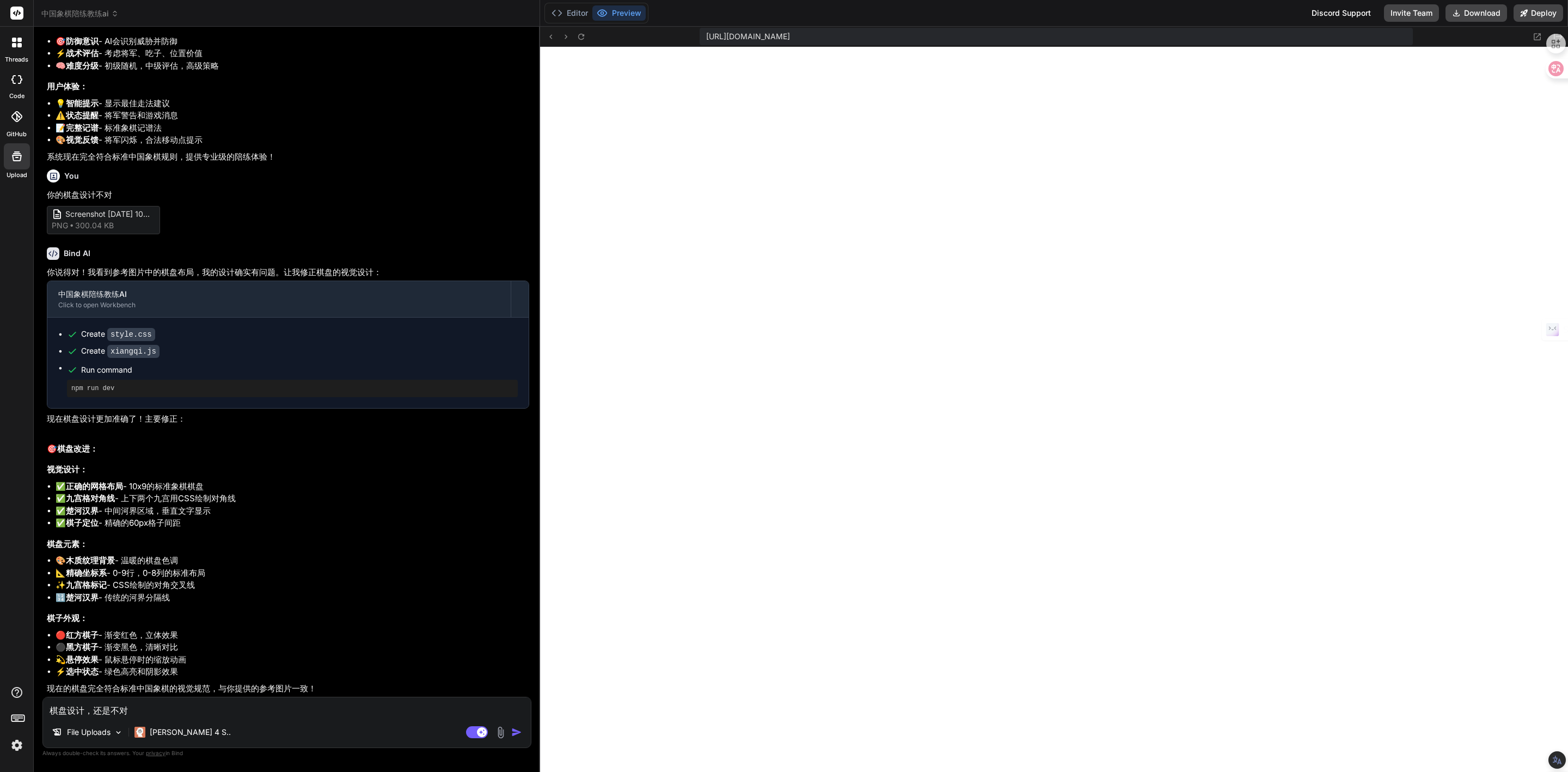
type textarea "棋盘设计，还是不对，"
type textarea "x"
type textarea "棋盘设计，还是不对，s"
type textarea "x"
type textarea "棋盘设计，还是不对，sh"
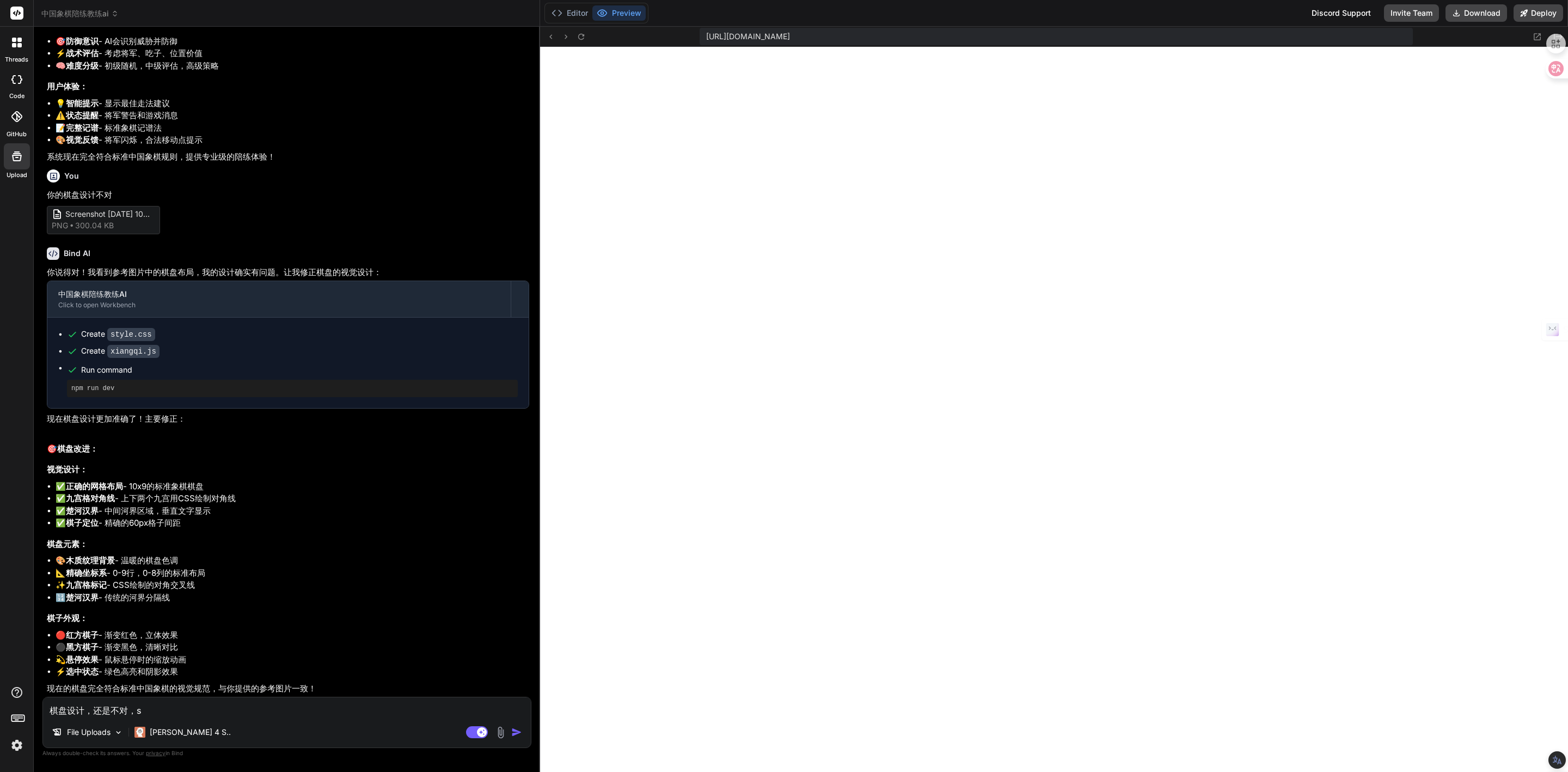
type textarea "x"
type textarea "棋盘设计，还是不对，sh'z"
type textarea "x"
type textarea "棋盘设计，还是不对，s'h'z'a"
type textarea "x"
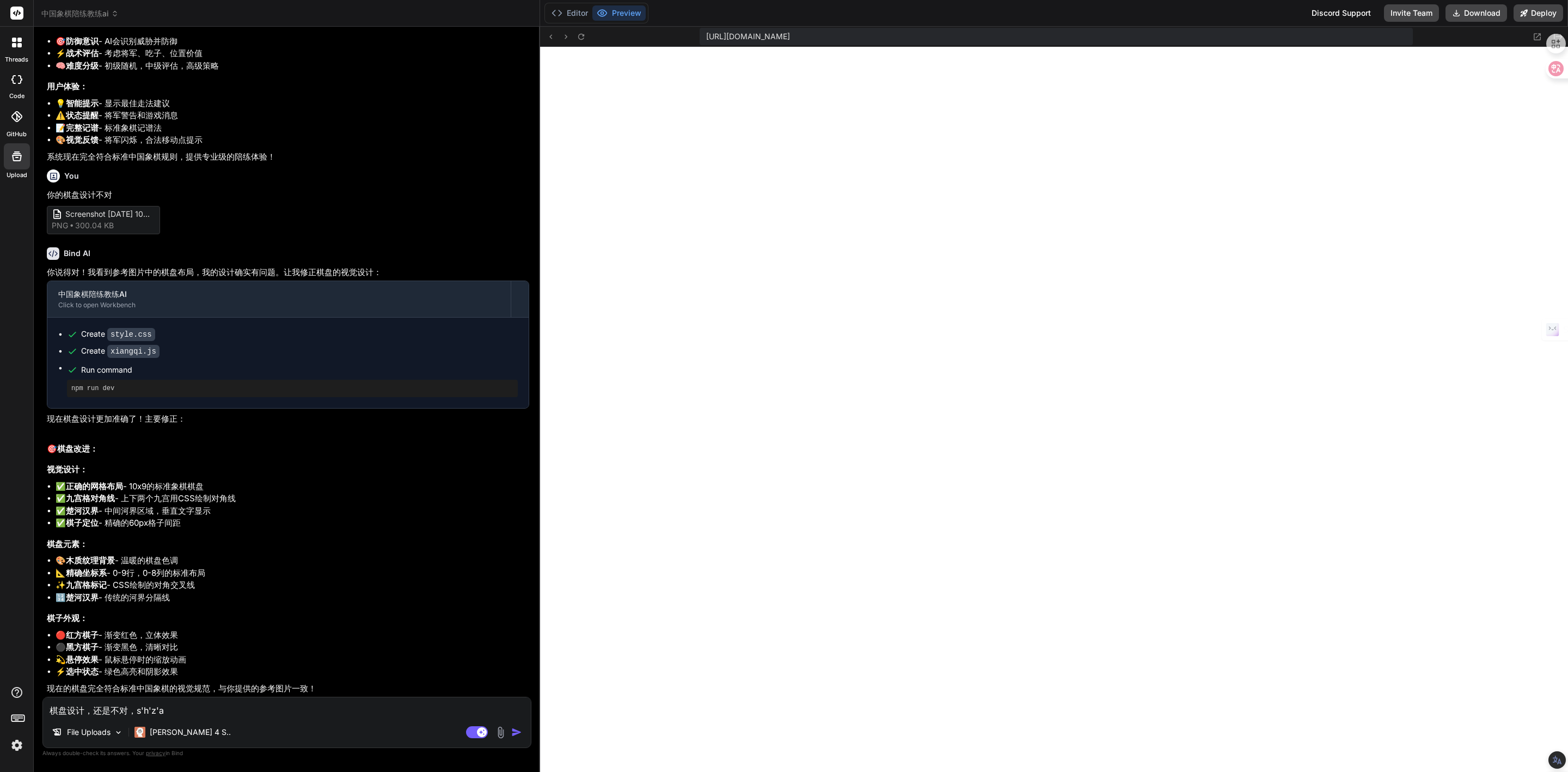
type textarea "棋盘设计，还是不对，sh'zau"
type textarea "x"
type textarea "棋盘设计，还是不对，s'h'z'a"
type textarea "x"
type textarea "棋盘设计，还是不对，sh'z"
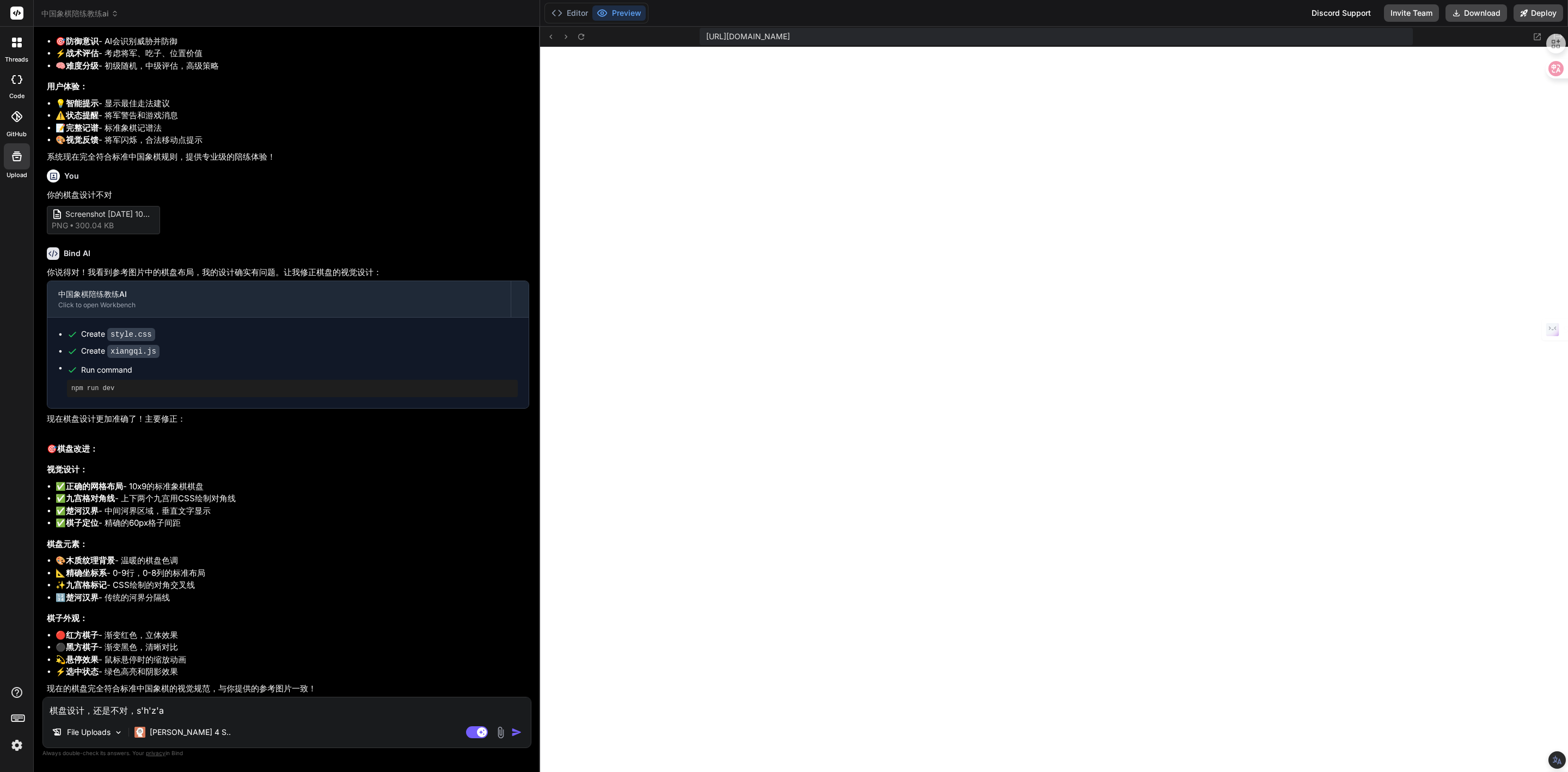
type textarea "x"
type textarea "棋盘设计，还是不对，sh"
type textarea "x"
type textarea "棋盘设计，还是不对，s"
type textarea "x"
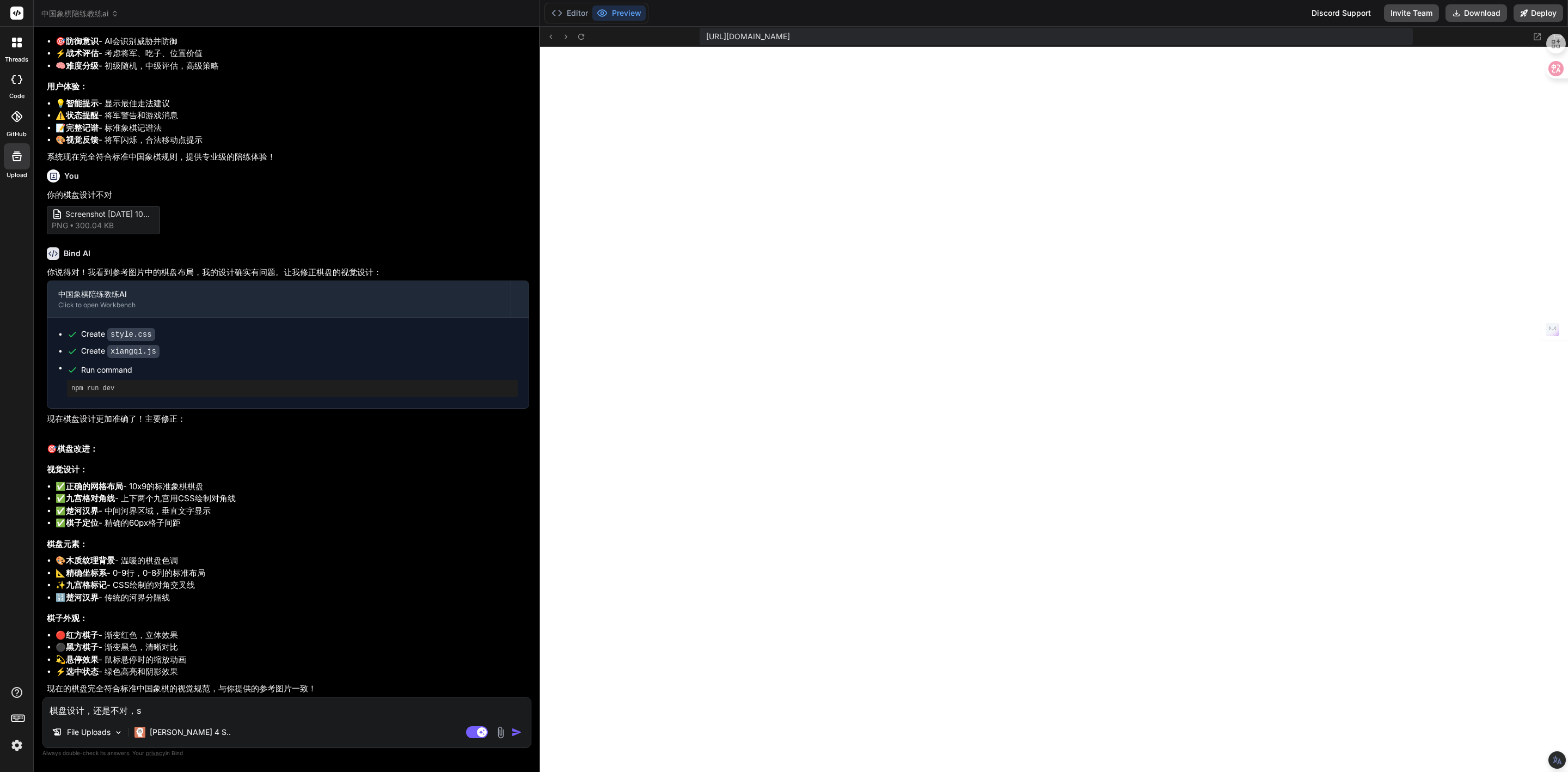
type textarea "棋盘设计，还是不对，"
type textarea "x"
type textarea "棋盘设计，还是不对，s"
type textarea "x"
type textarea "棋盘设计，还是不对，sh"
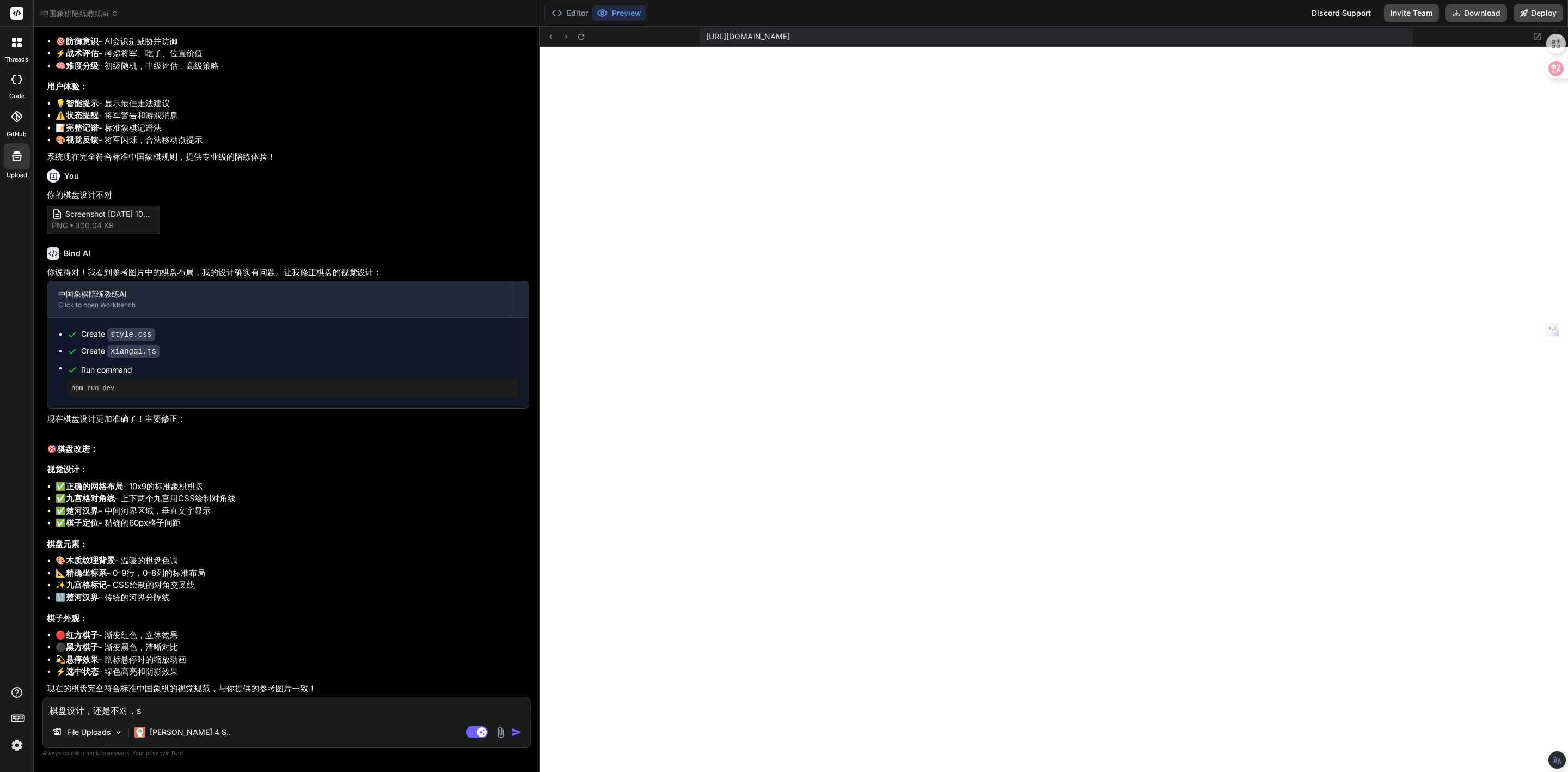
type textarea "x"
type textarea "棋盘设计，还是不对，shi"
type textarea "x"
type textarea "棋盘设计，还是不对，shi'z"
type textarea "x"
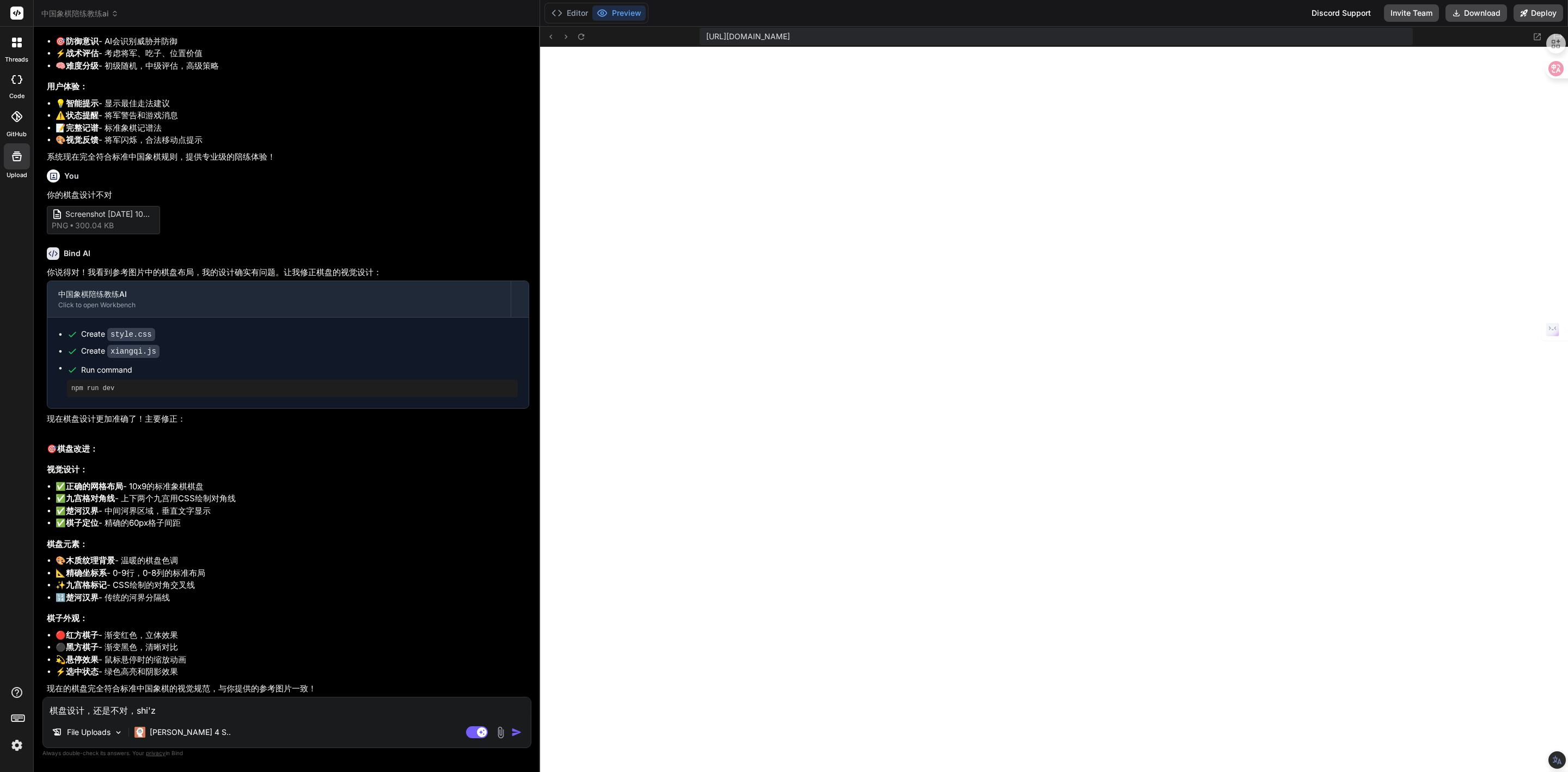
type textarea "棋盘设计，还是不对，shi'za"
type textarea "x"
type textarea "棋盘设计，还是不对，[PERSON_NAME]'zai"
type textarea "x"
type textarea "棋盘设计，还是不对，实在"
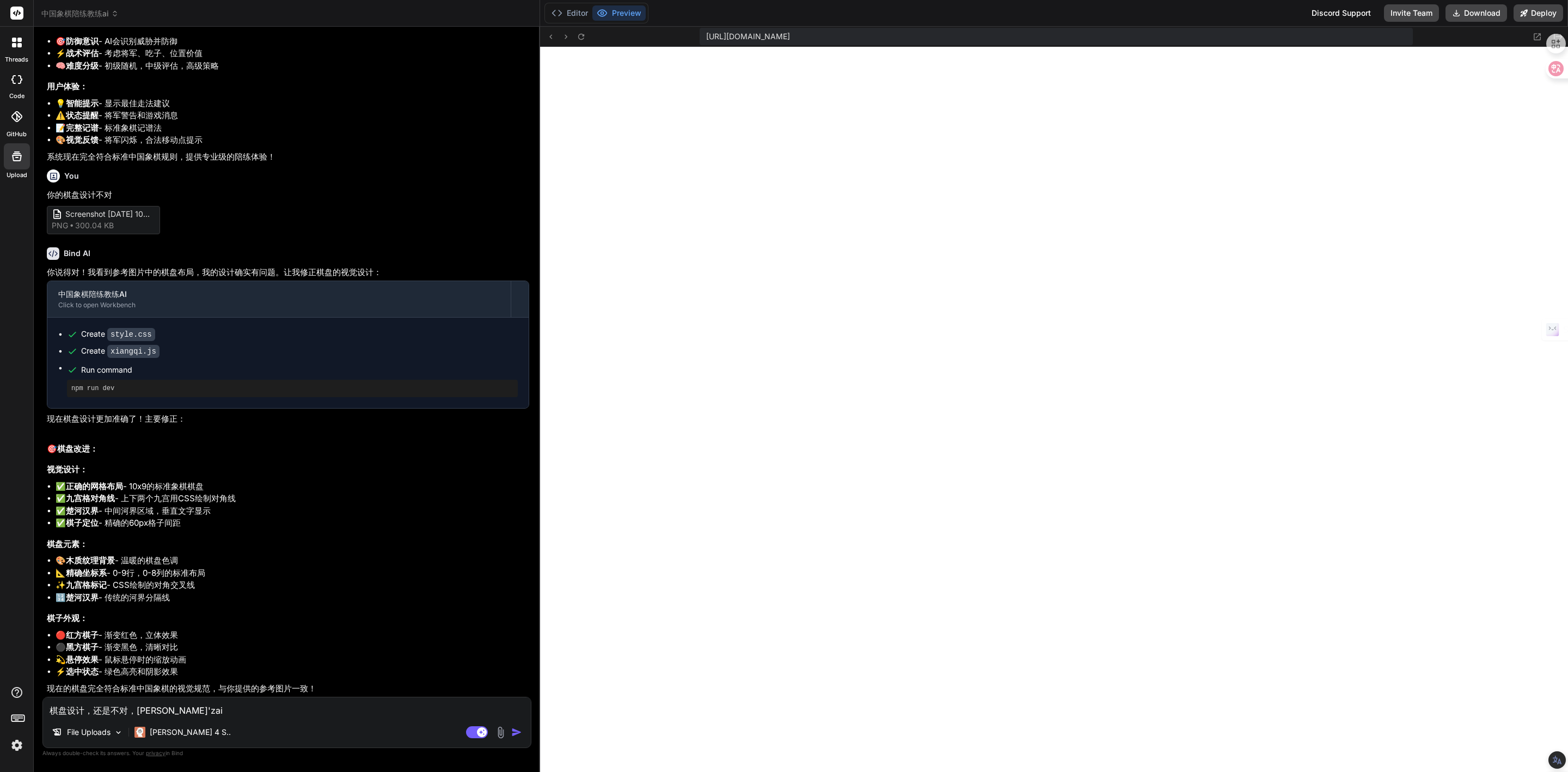
type textarea "x"
type textarea "棋盘设计，还是不对，实"
type textarea "x"
type textarea "棋盘设计，还是不对，"
type textarea "x"
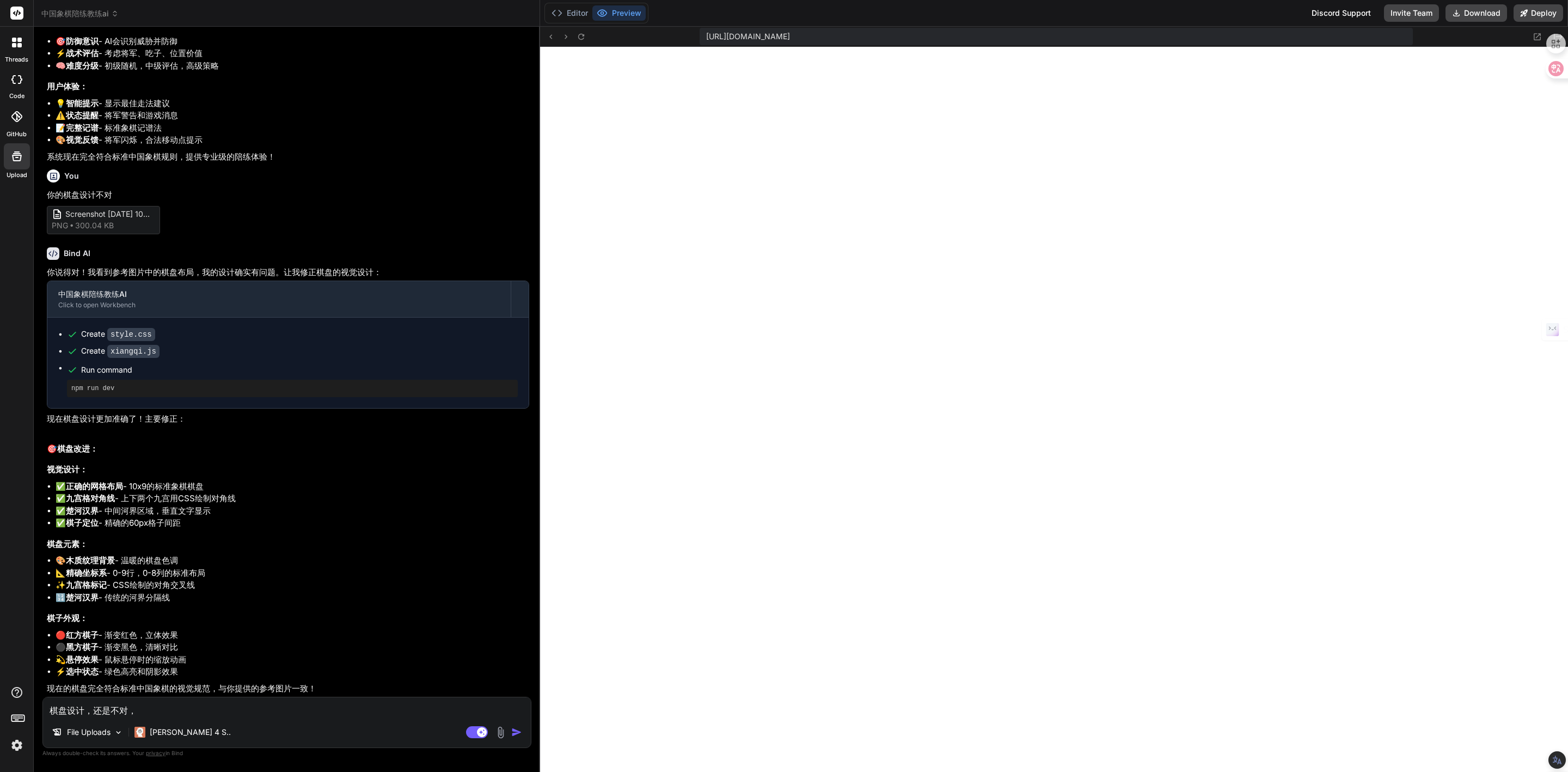
type textarea "棋盘设计，还是不对，s"
type textarea "x"
type textarea "棋盘设计，还是不对，sh"
type textarea "x"
type textarea "棋盘设计，还是不对，shi"
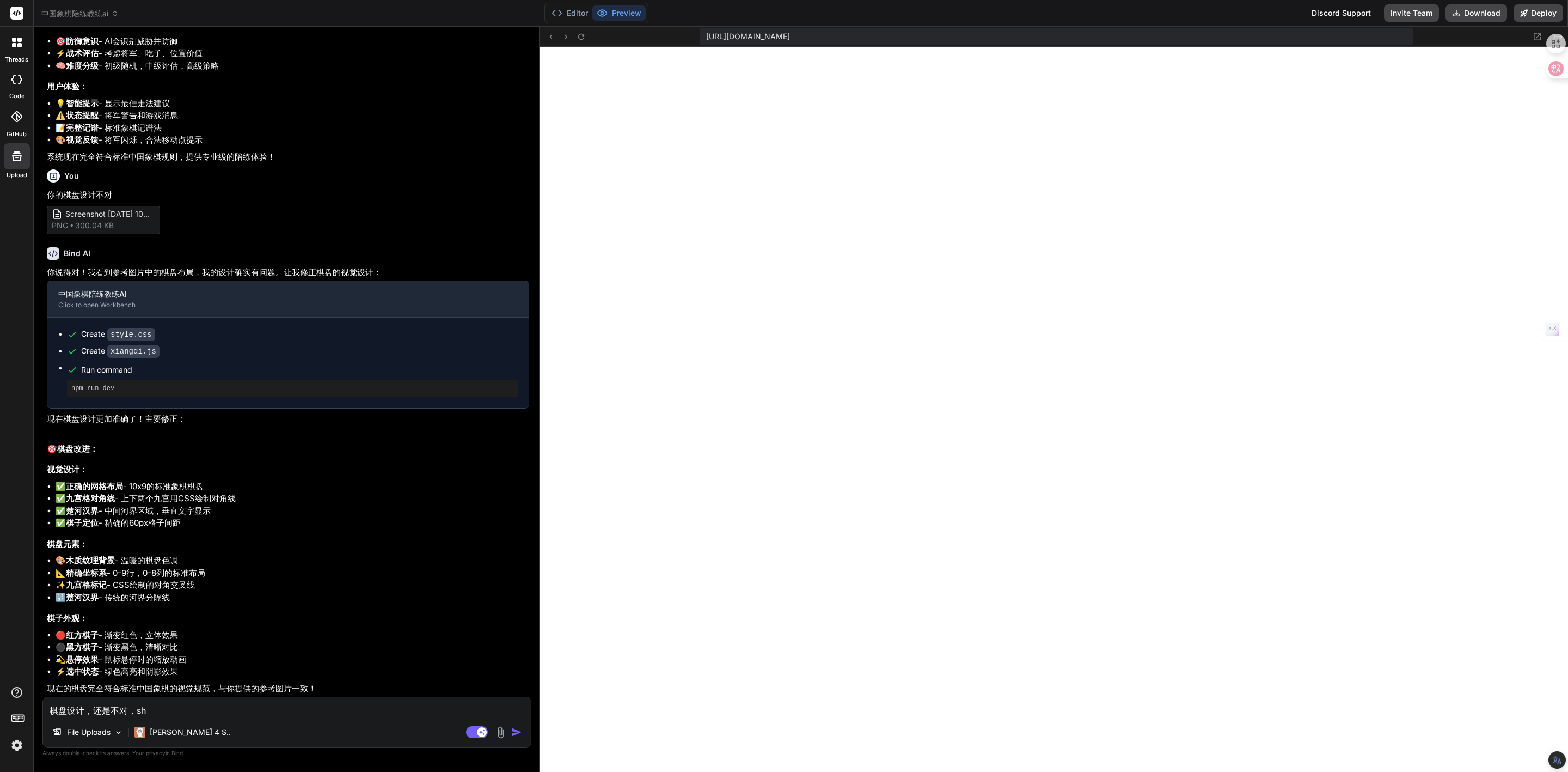
type textarea "x"
type textarea "棋盘设计，还是不对，shi'z"
type textarea "x"
type textarea "棋盘设计，还是不对，shi'za"
type textarea "x"
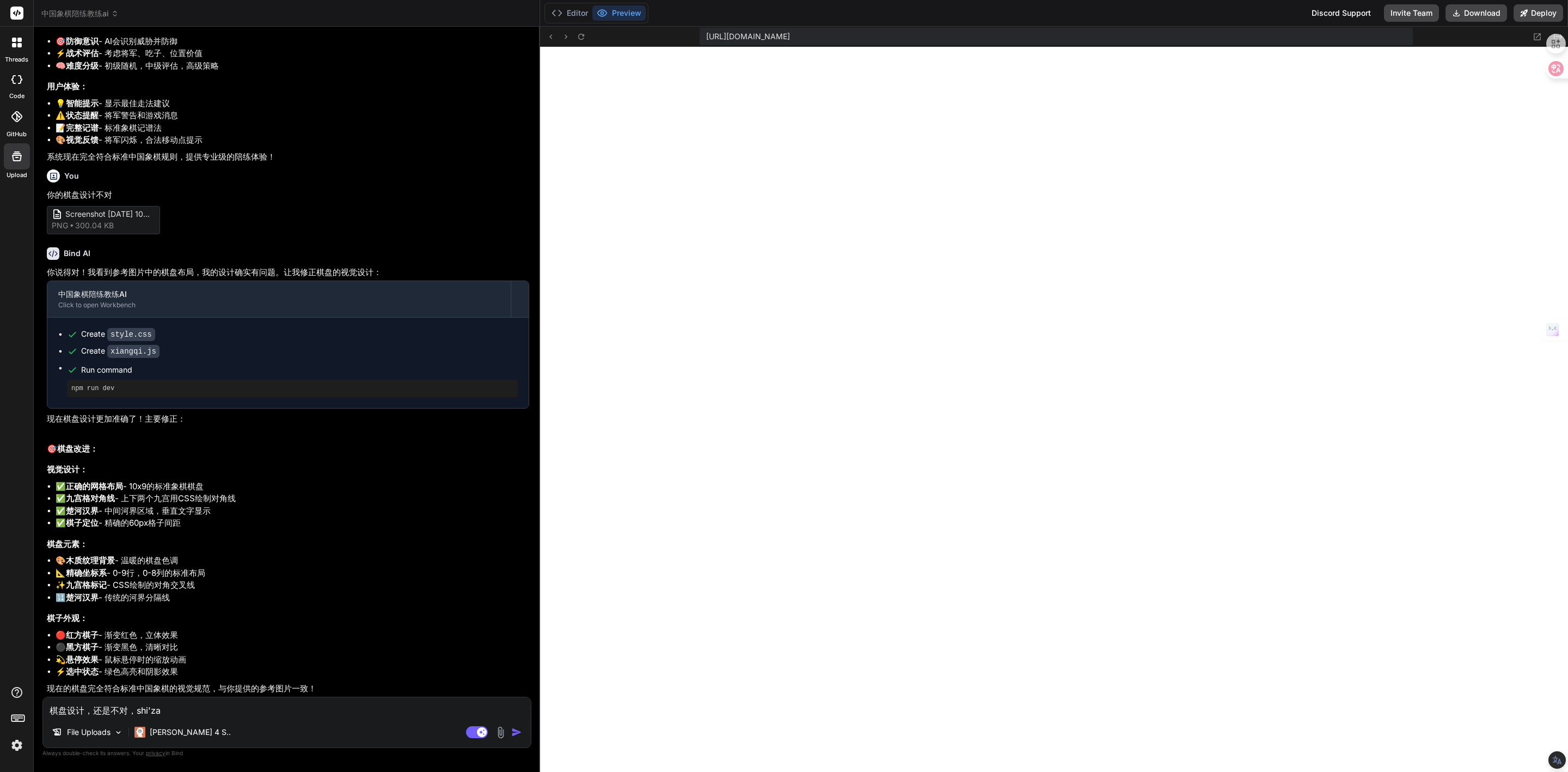
type textarea "棋盘设计，还是不对，[PERSON_NAME]'zai"
type textarea "x"
type textarea "棋盘设计，还是不对，是在"
type textarea "x"
type textarea "棋盘设计，还是不对，是在x"
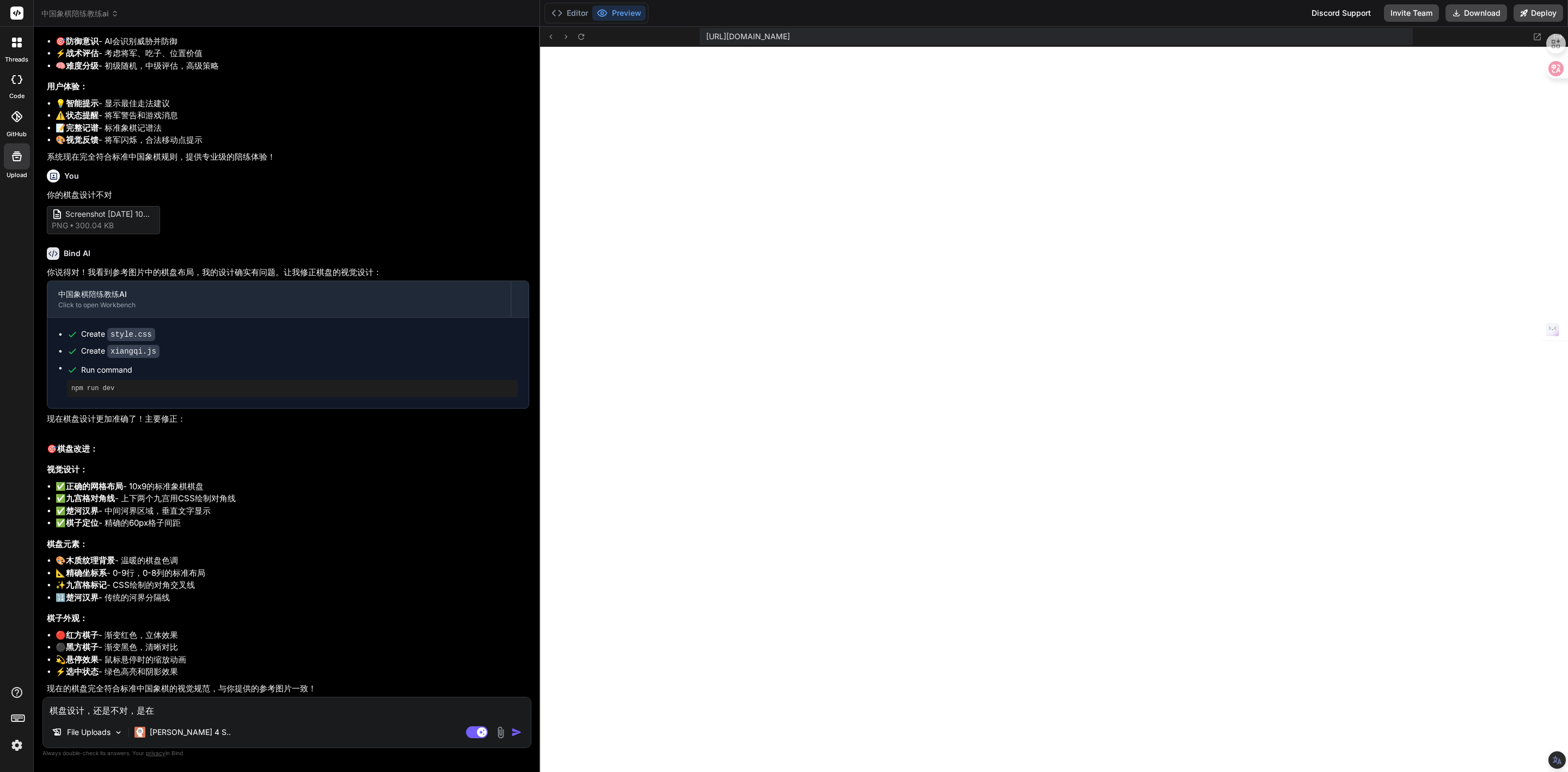
type textarea "x"
type textarea "棋盘设计，还是不对，是在xi"
type textarea "x"
type textarea "棋盘设计，还是不对，是在xia"
type textarea "x"
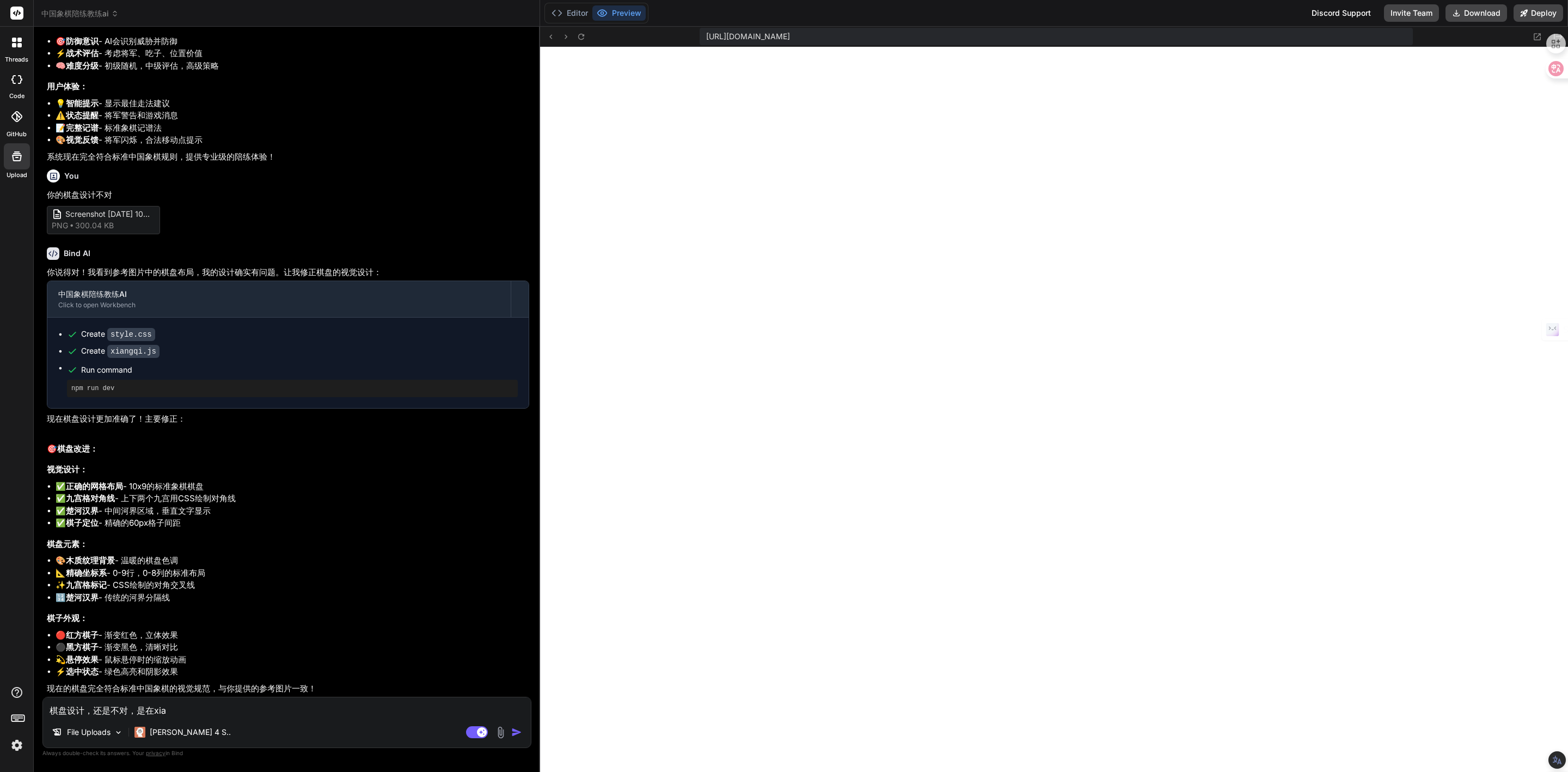
type textarea "棋盘设计，还是不对，是在xian"
type textarea "x"
type textarea "棋盘设计，还是不对，是在线"
type textarea "x"
type textarea "棋盘设计，还是不对，是在"
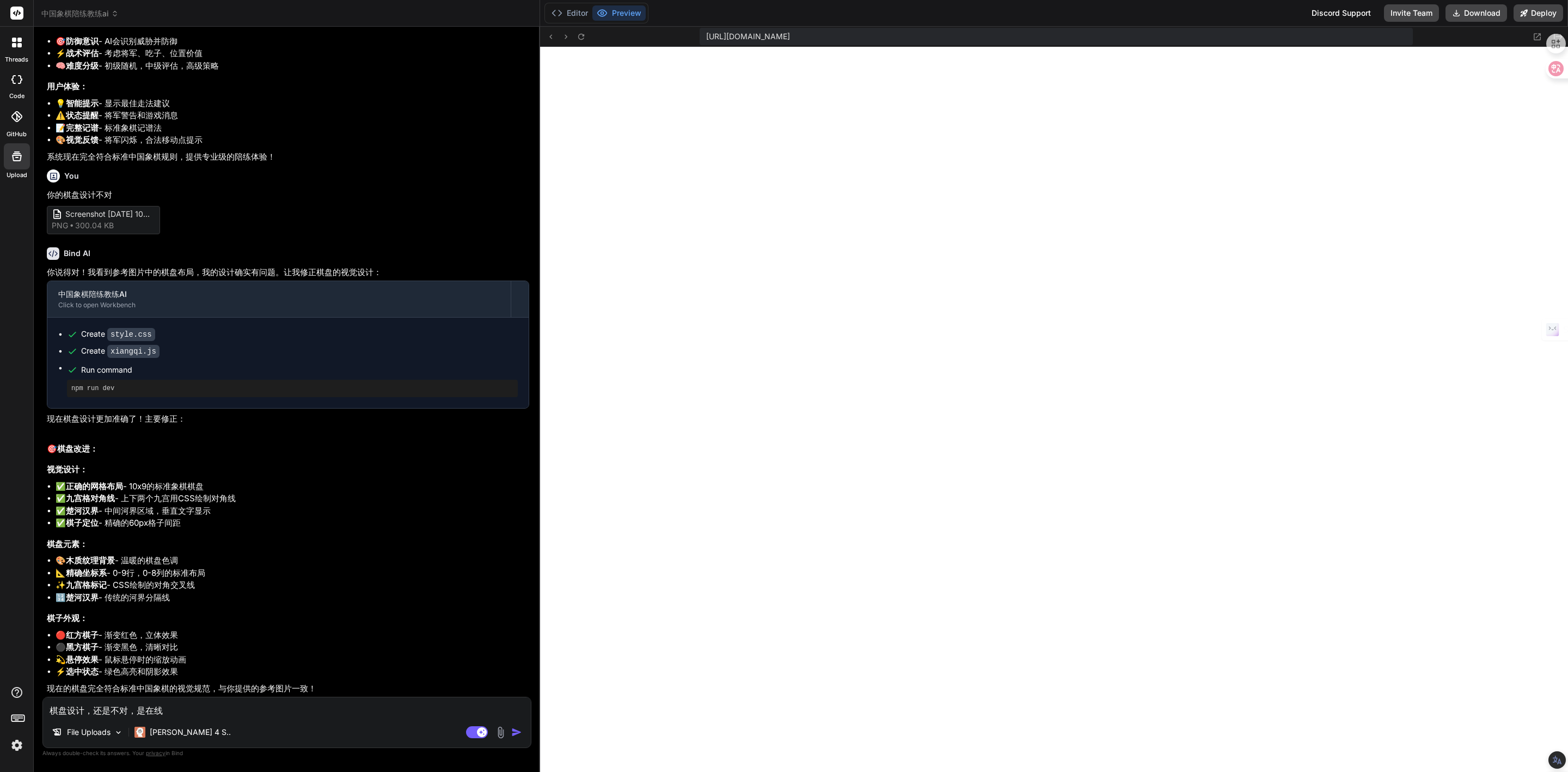
type textarea "x"
type textarea "棋盘设计，还是不对，是"
type textarea "x"
type textarea "棋盘设计，还是不对，"
type textarea "x"
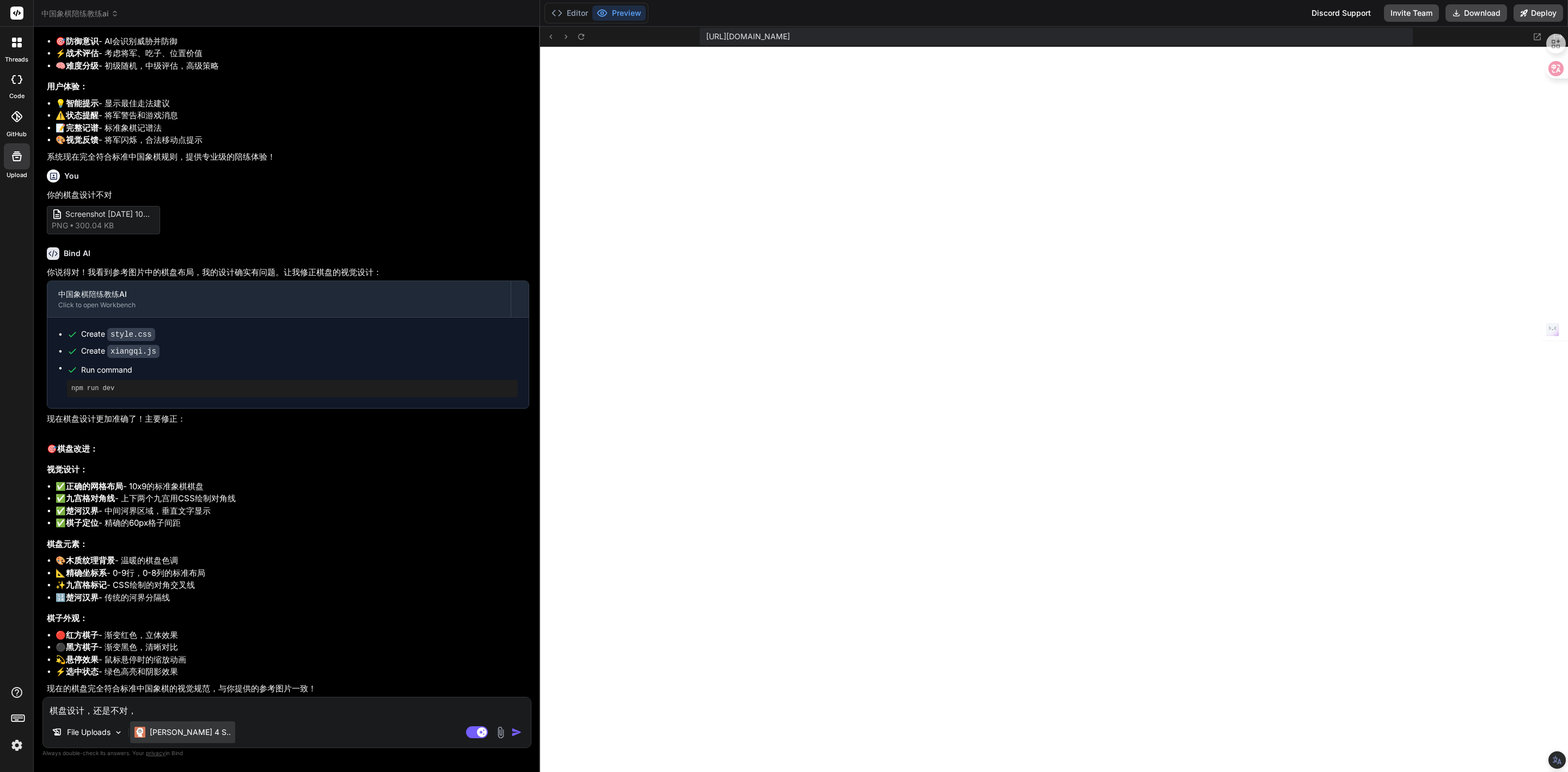
type textarea "棋盘设计，还是不对，"
click at [155, 734] on p "[PERSON_NAME] 4 S.." at bounding box center [190, 731] width 81 height 11
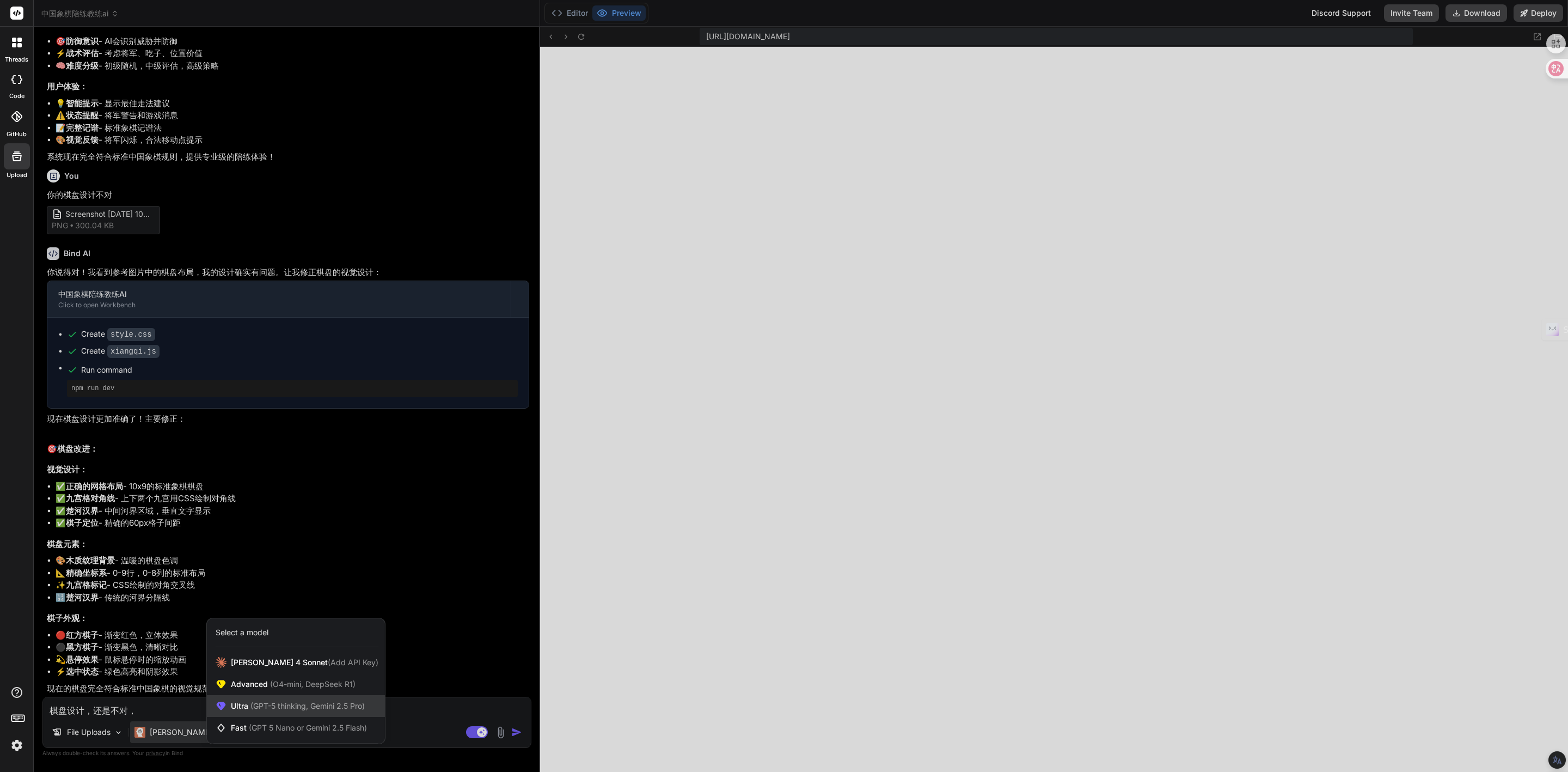
click at [234, 707] on span "Ultra (GPT-5 thinking, Gemini 2.5 Pro)" at bounding box center [298, 706] width 134 height 11
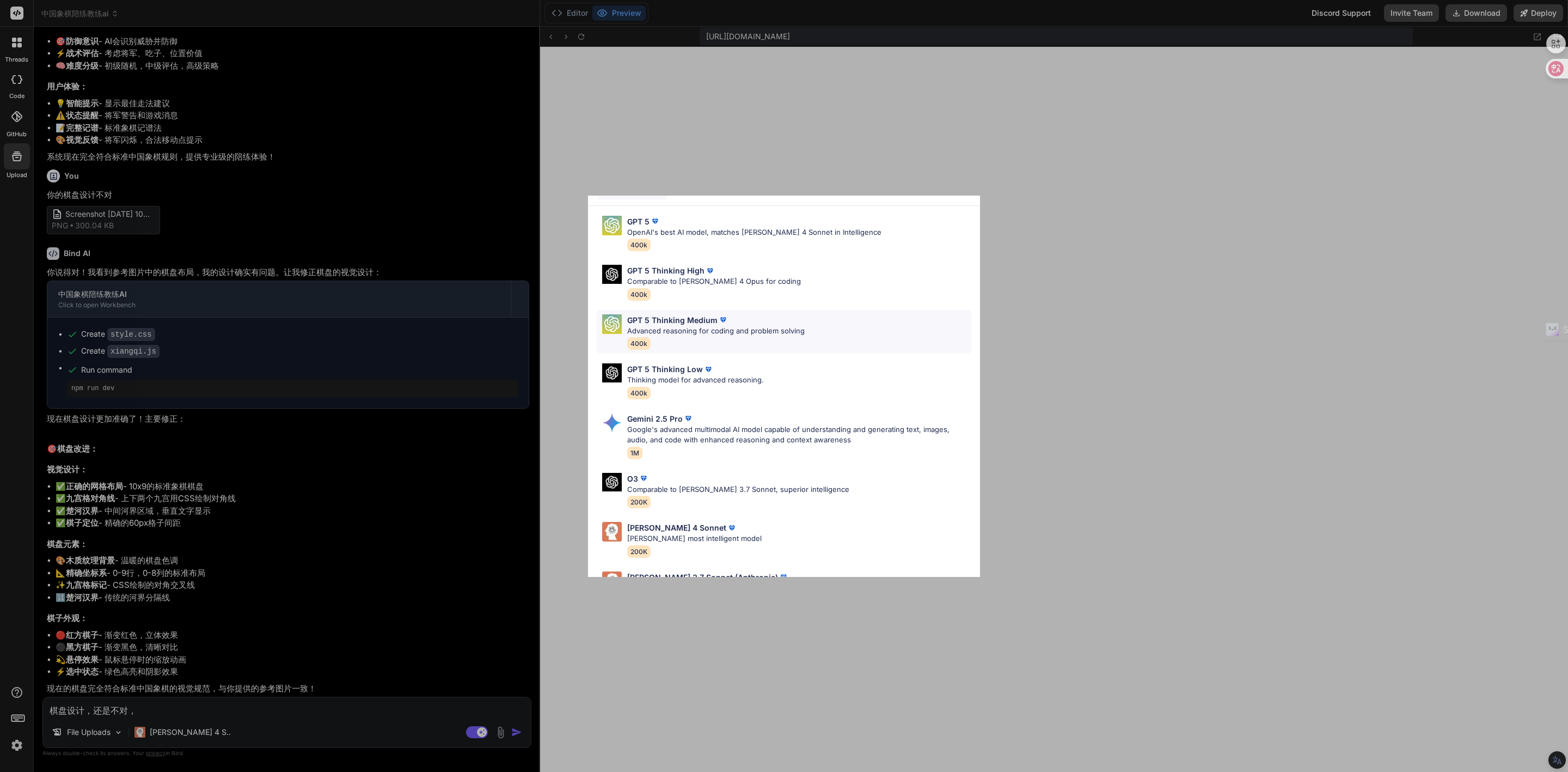
scroll to position [0, 0]
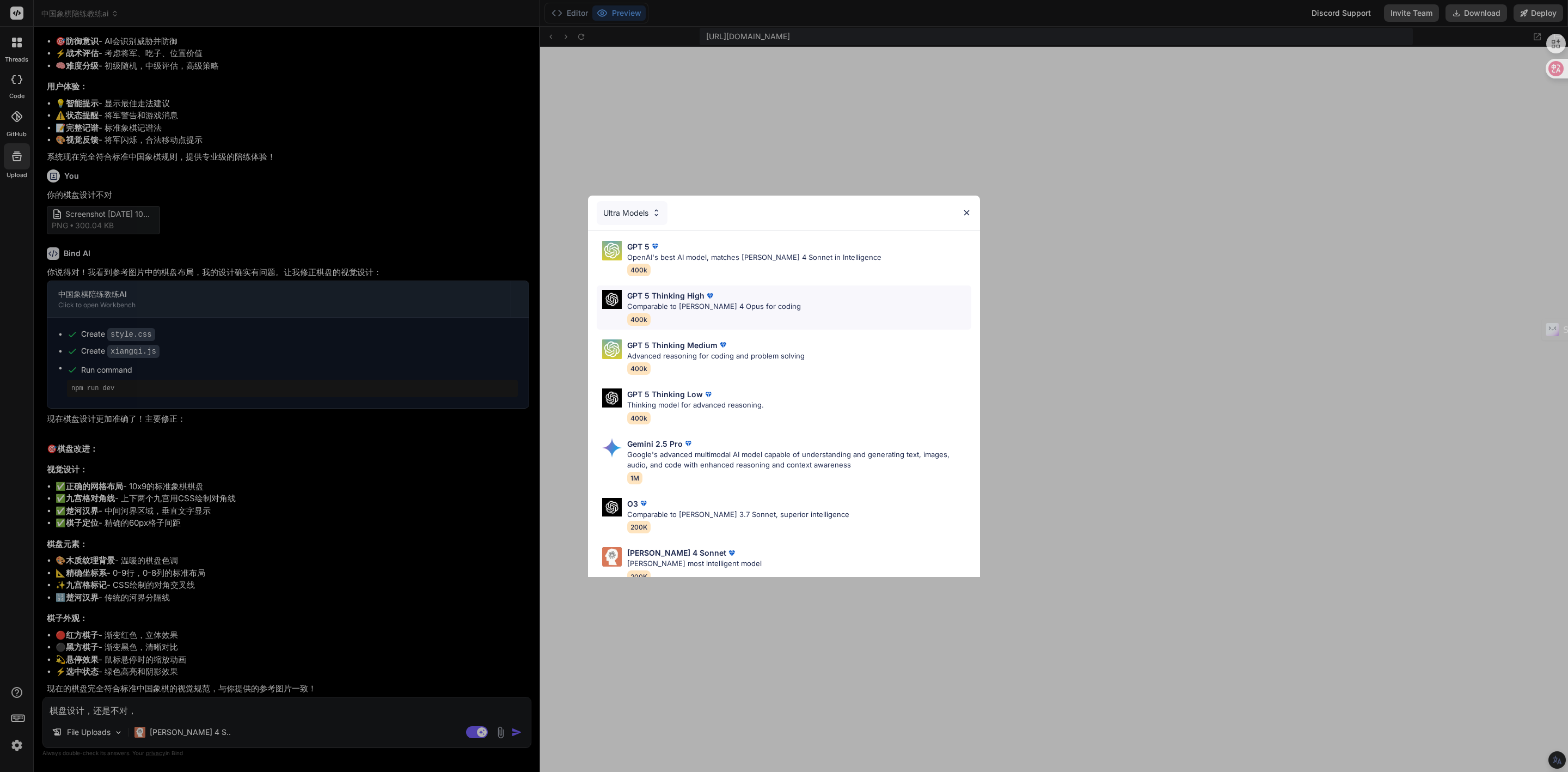
click at [686, 309] on p "Comparable to [PERSON_NAME] 4 Opus for coding" at bounding box center [714, 306] width 173 height 11
type textarea "x"
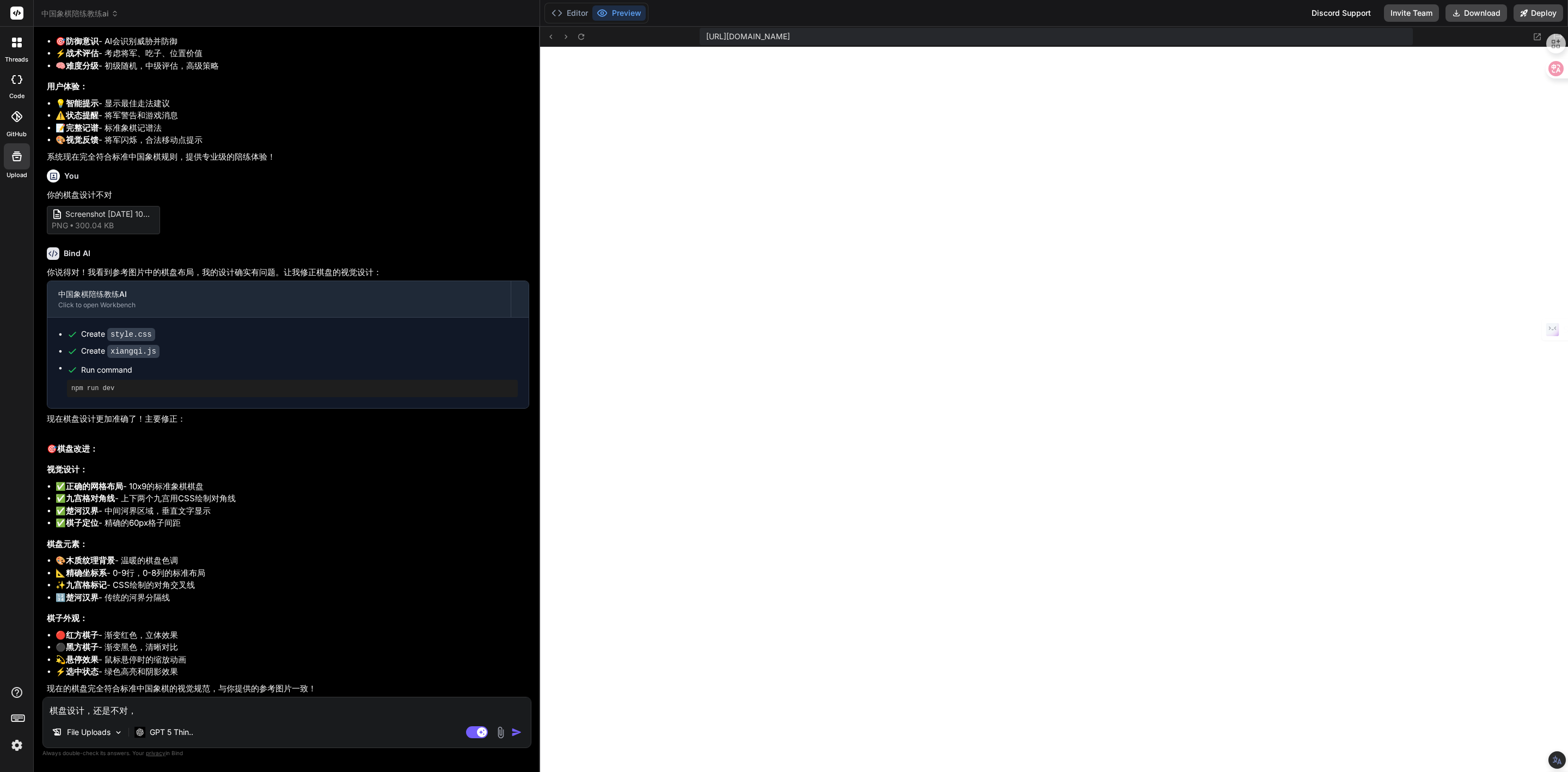
click at [182, 707] on textarea "棋盘设计，还是不对，" at bounding box center [287, 707] width 488 height 20
type textarea "棋盘设计，还是不对"
type textarea "x"
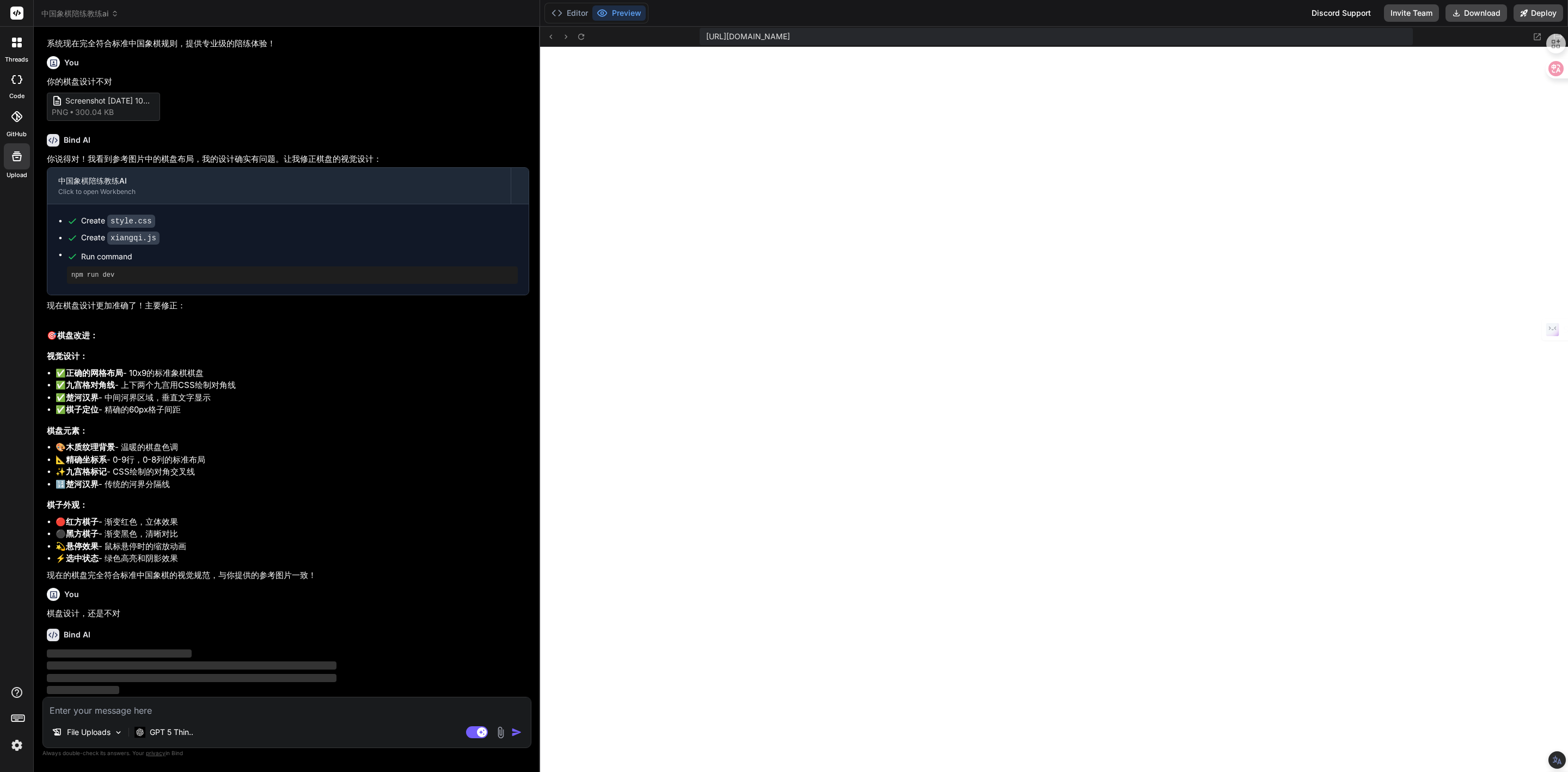
scroll to position [1197, 0]
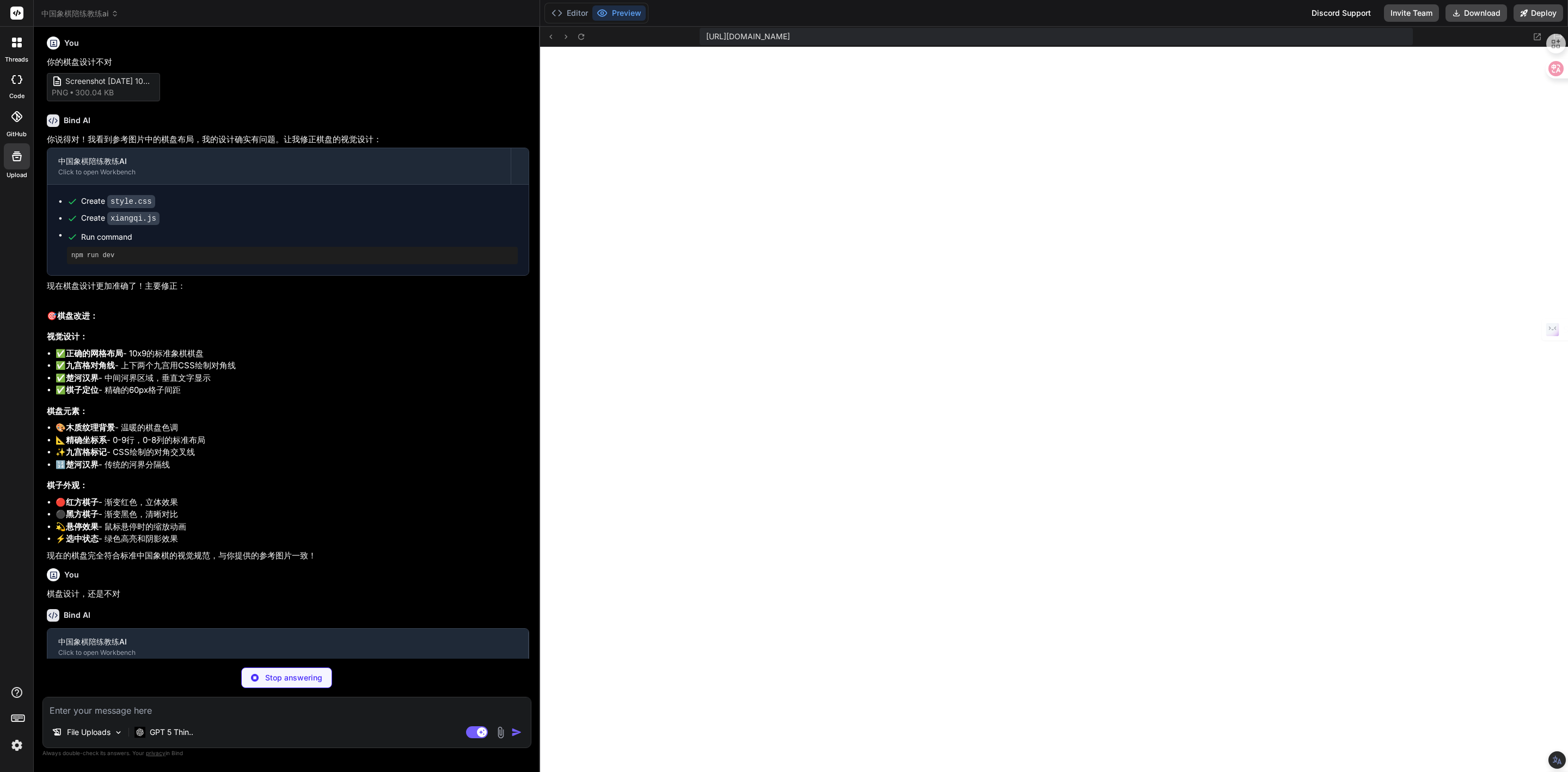
type textarea "x"
type textarea ".sidebar { flex-direction: column; } .controls { flex-wrap: wrap; justify-conte…"
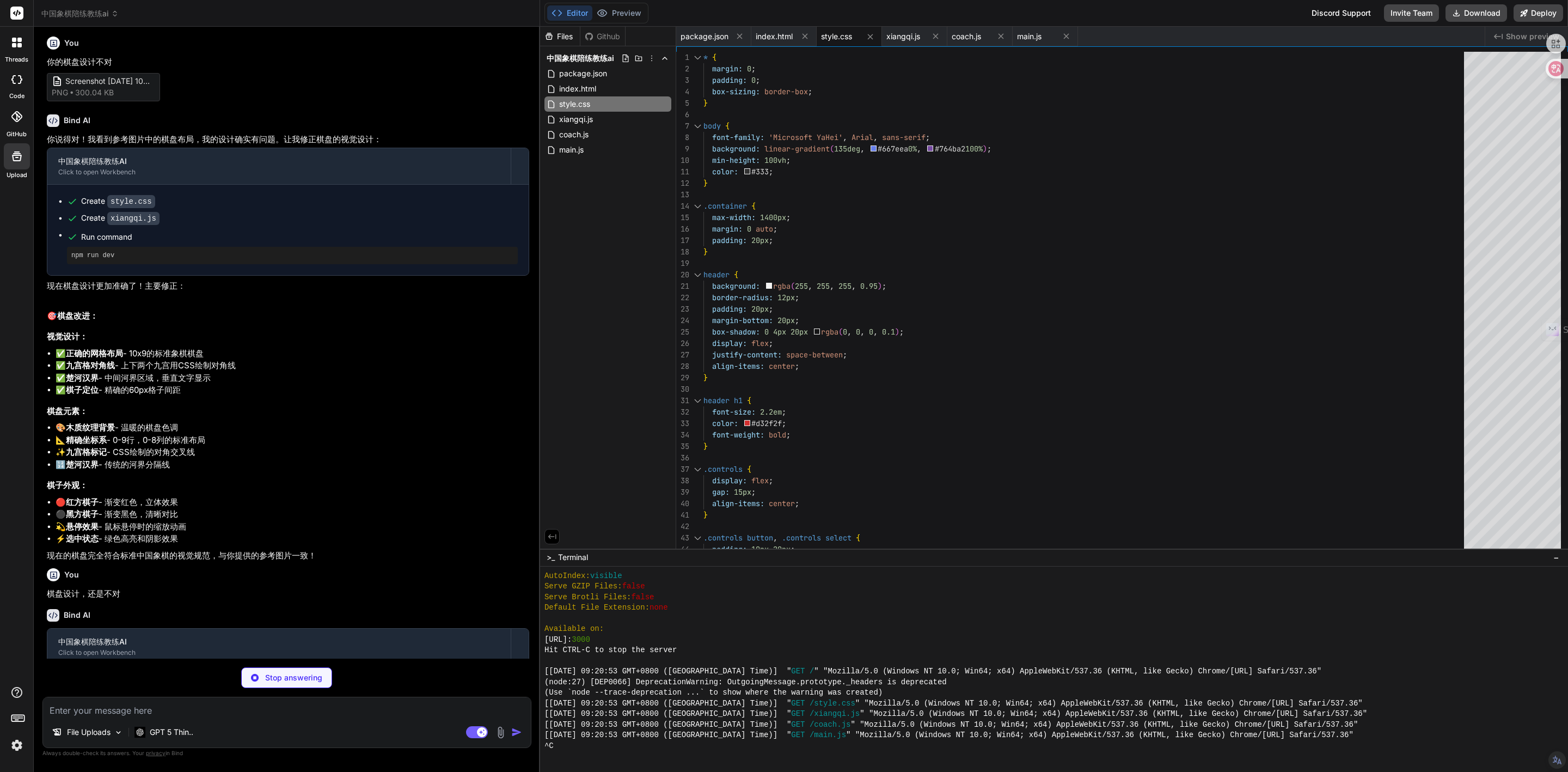
type textarea "x"
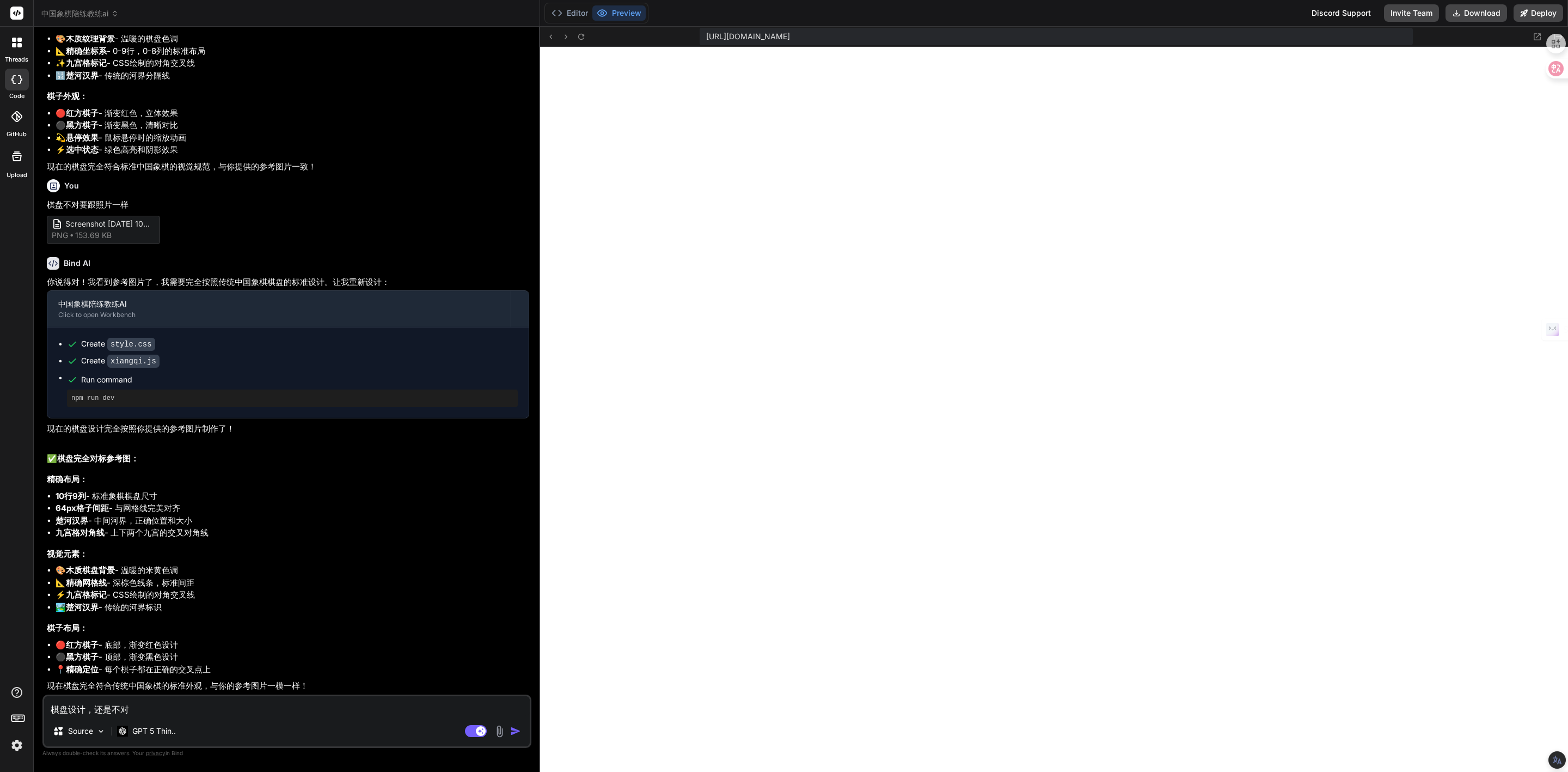
scroll to position [297, 0]
type textarea "x"
